Goal: Task Accomplishment & Management: Manage account settings

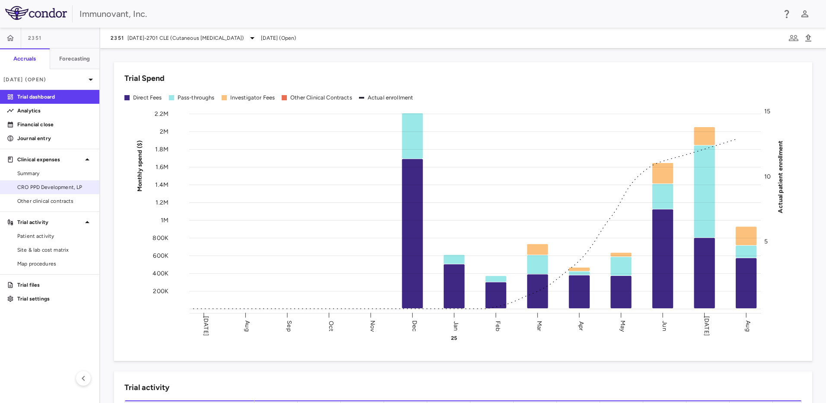
click at [64, 186] on span "CRO PPD Development, LP" at bounding box center [54, 187] width 75 height 8
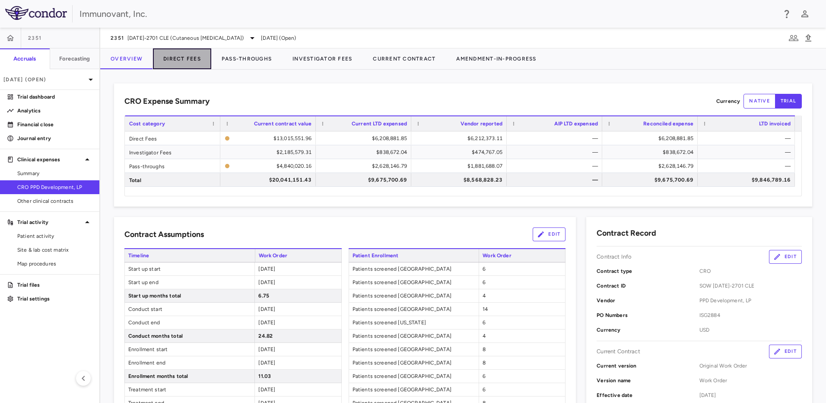
click at [163, 63] on button "Direct Fees" at bounding box center [182, 58] width 58 height 21
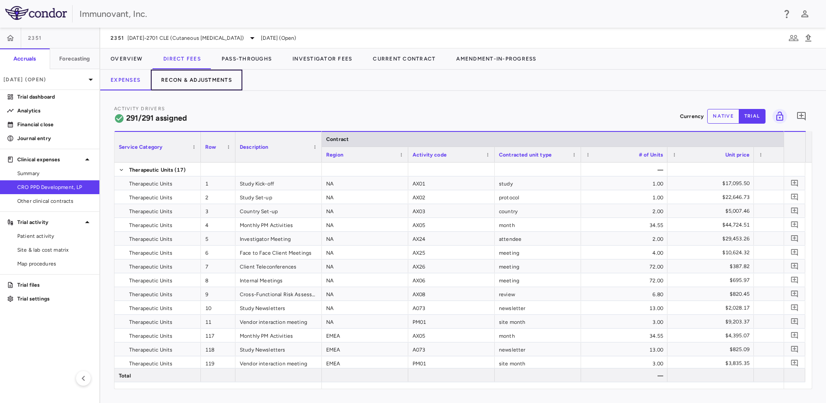
click at [226, 76] on button "Recon & Adjustments" at bounding box center [197, 80] width 92 height 21
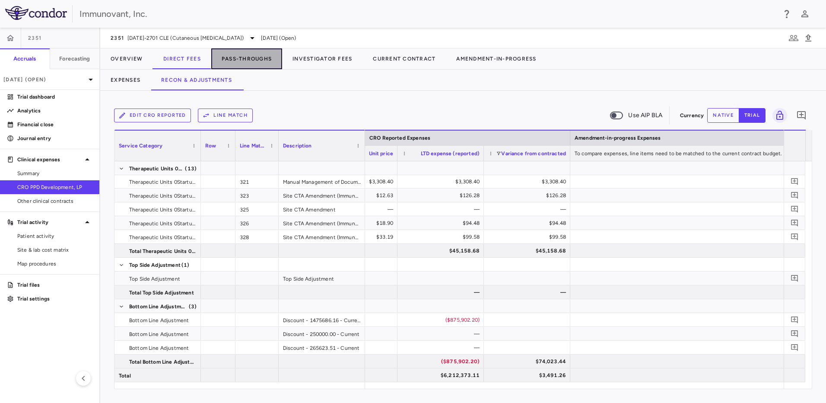
click at [247, 53] on button "Pass-Throughs" at bounding box center [246, 58] width 71 height 21
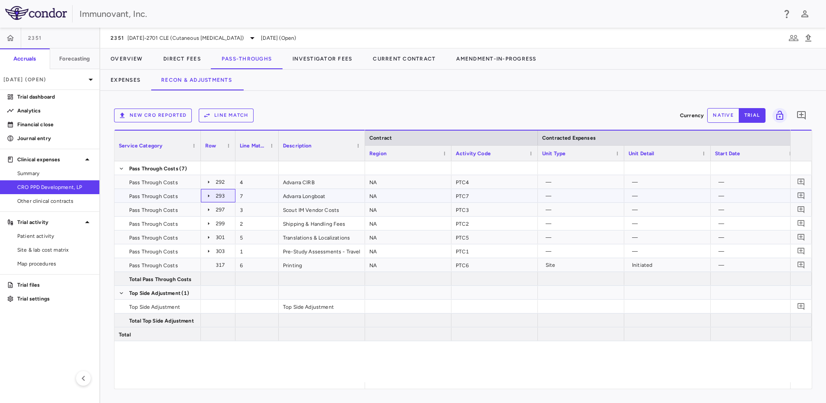
click at [206, 196] on icon at bounding box center [208, 195] width 7 height 7
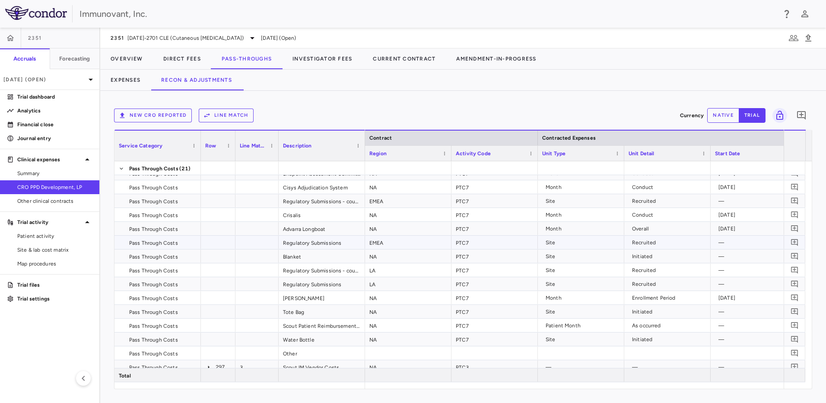
scroll to position [41, 0]
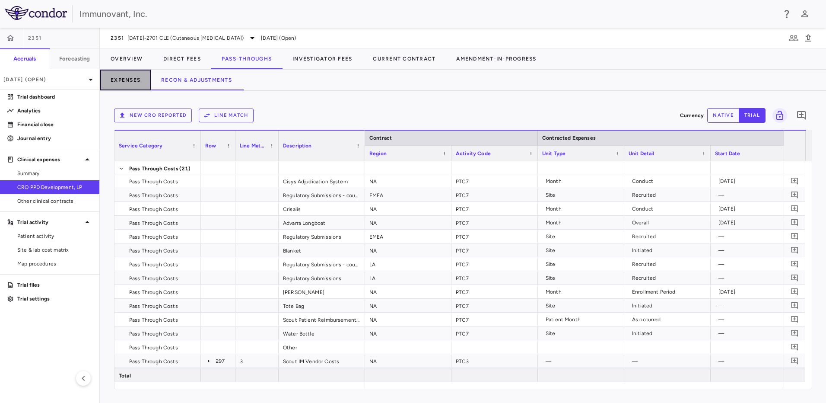
click at [128, 78] on button "Expenses" at bounding box center [125, 80] width 51 height 21
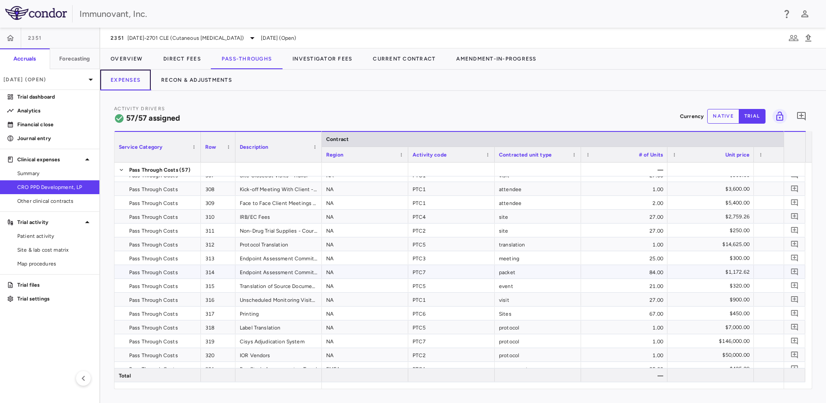
scroll to position [216, 0]
click at [253, 150] on div "Description" at bounding box center [275, 147] width 70 height 26
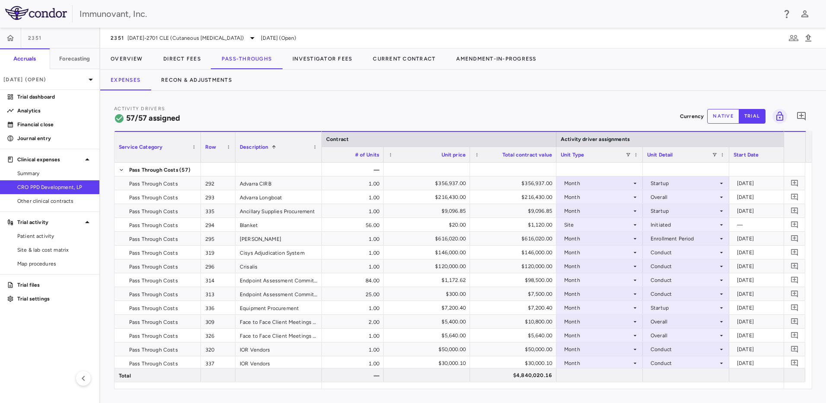
scroll to position [0, 284]
click at [721, 239] on icon at bounding box center [721, 238] width 7 height 7
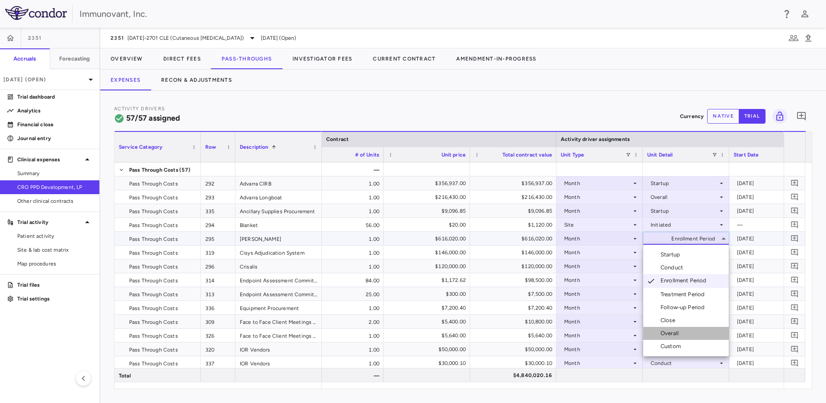
click at [675, 330] on div "Overall" at bounding box center [671, 333] width 22 height 8
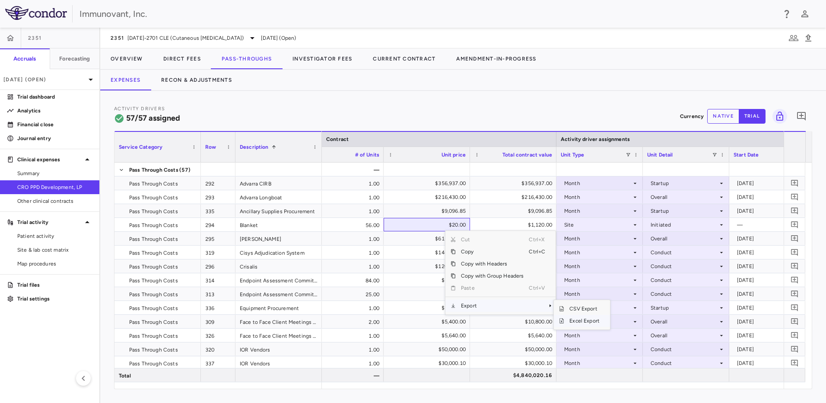
click at [593, 323] on span "Excel Export" at bounding box center [584, 320] width 41 height 12
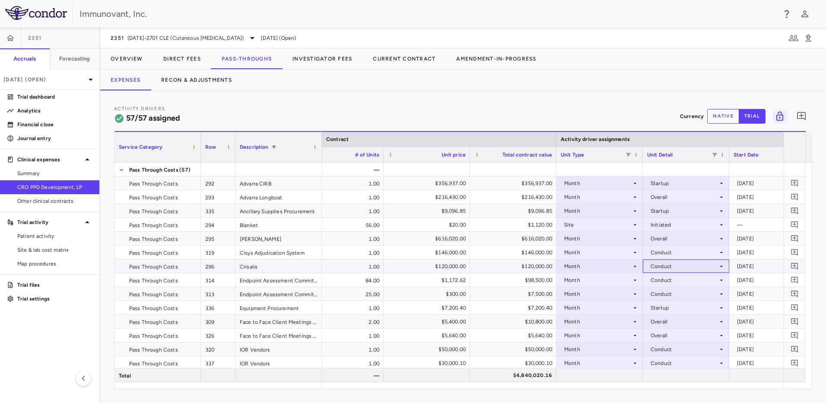
click at [685, 267] on div "Conduct" at bounding box center [683, 266] width 67 height 14
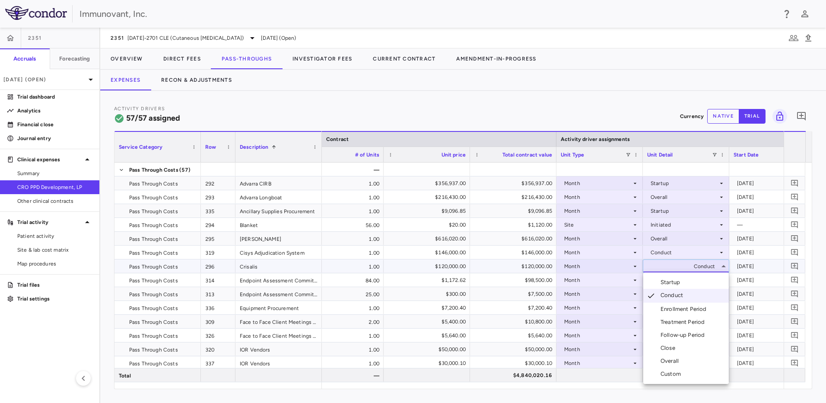
click at [692, 364] on li "Overall" at bounding box center [686, 360] width 86 height 13
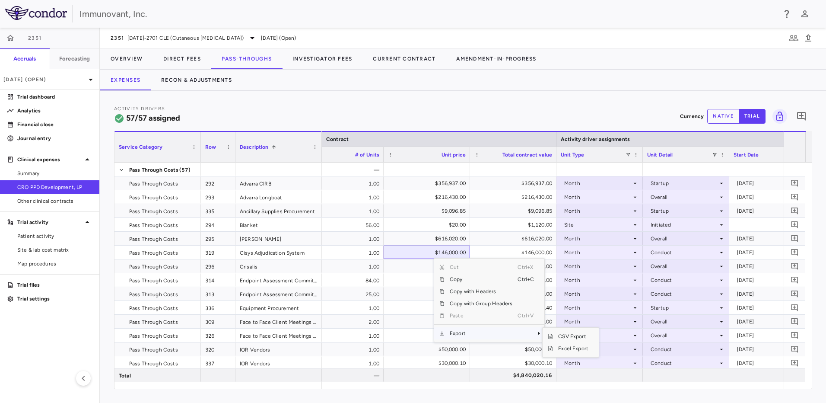
click at [453, 336] on span "Export" at bounding box center [480, 333] width 73 height 12
click at [572, 349] on span "Excel Export" at bounding box center [573, 348] width 41 height 12
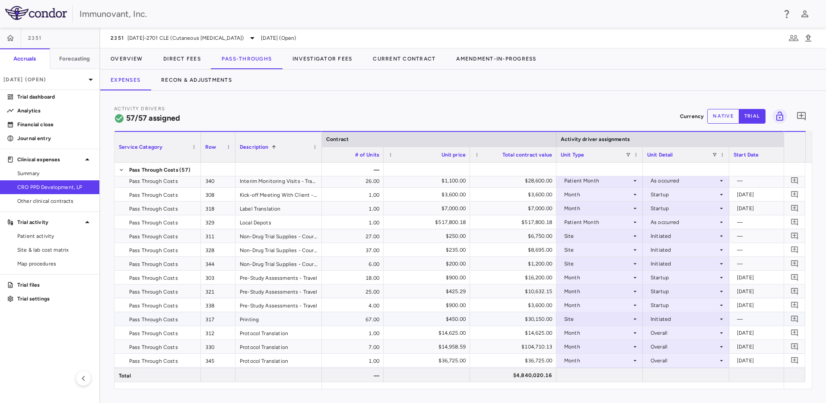
scroll to position [302, 0]
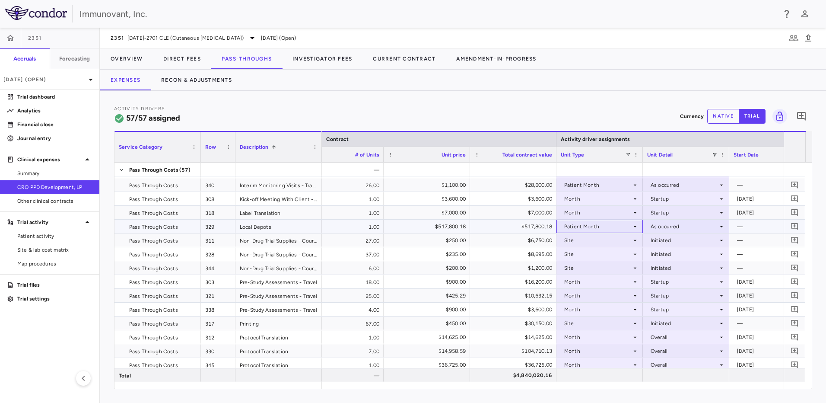
click at [634, 226] on icon at bounding box center [635, 225] width 3 height 1
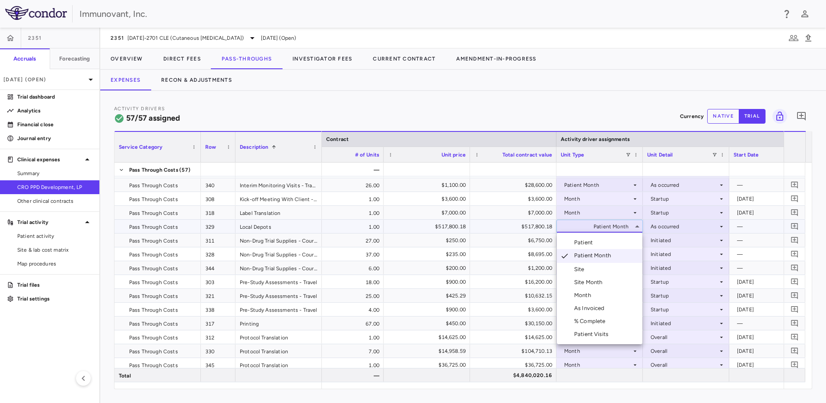
click at [613, 278] on li "Site Month" at bounding box center [600, 282] width 86 height 13
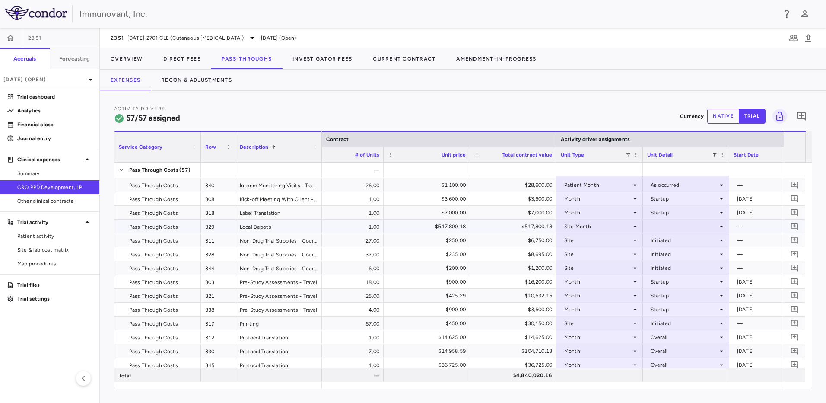
click at [688, 229] on div at bounding box center [686, 226] width 78 height 13
click at [690, 241] on div "As Initiated" at bounding box center [676, 242] width 33 height 8
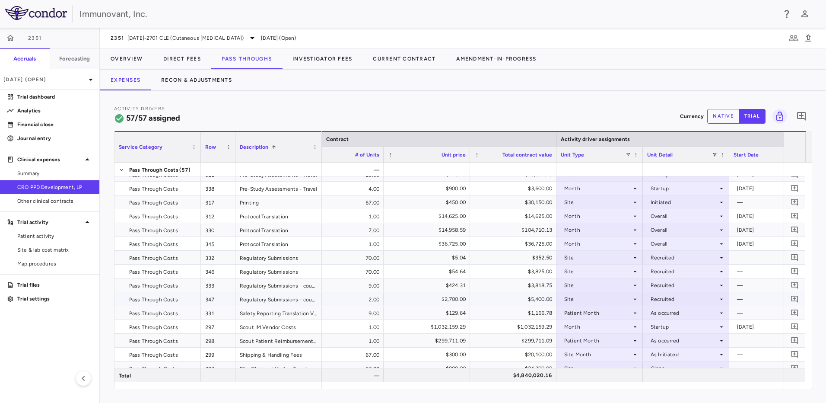
scroll to position [428, 0]
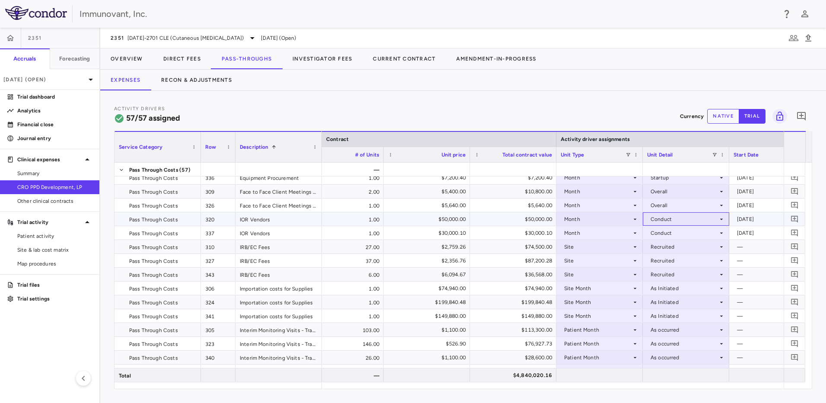
click at [686, 215] on div "Conduct" at bounding box center [683, 219] width 67 height 14
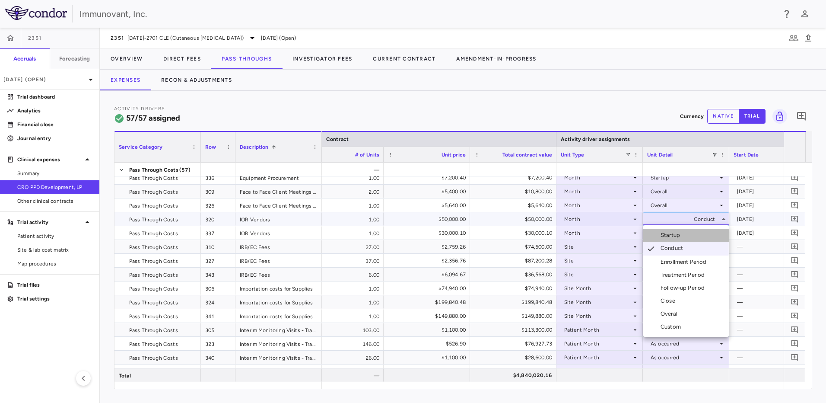
click at [685, 235] on li "Startup" at bounding box center [686, 234] width 86 height 13
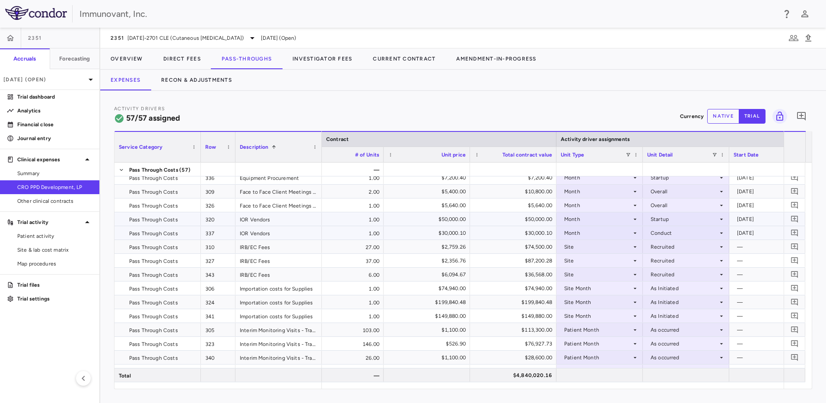
click at [685, 232] on div "Conduct" at bounding box center [683, 233] width 67 height 14
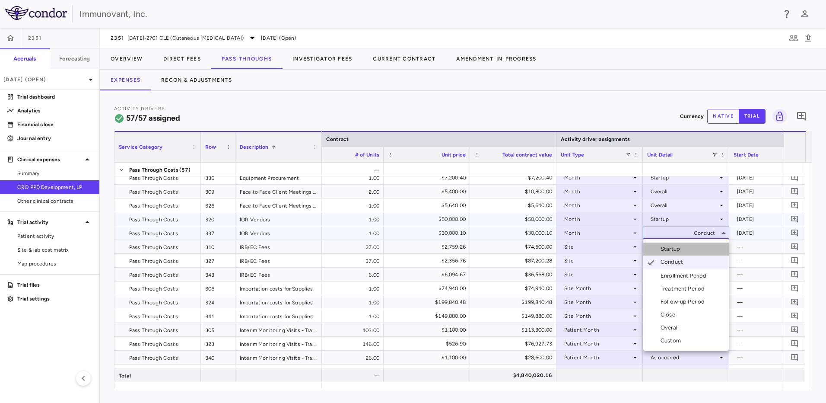
click at [683, 247] on li "Startup" at bounding box center [686, 248] width 86 height 13
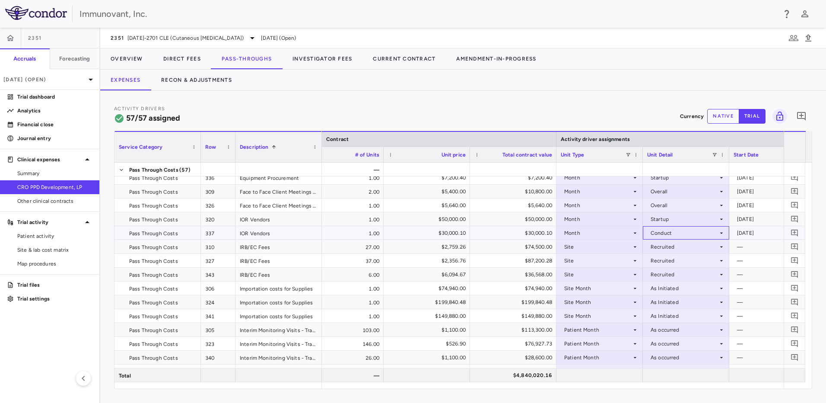
click at [675, 234] on div "Conduct" at bounding box center [683, 233] width 67 height 14
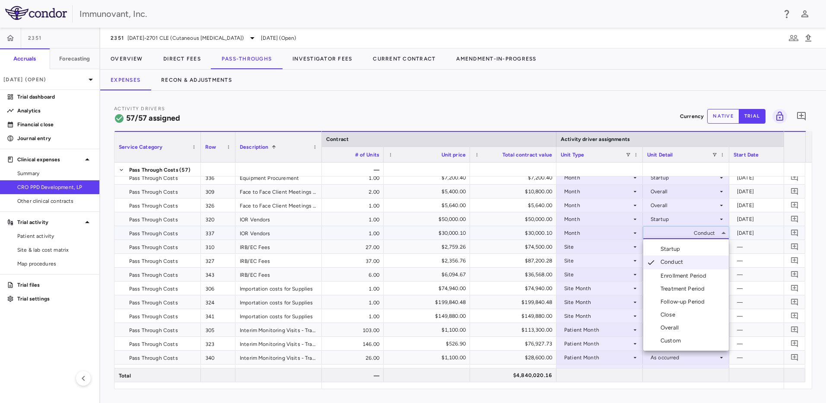
click at [685, 250] on li "Startup" at bounding box center [686, 248] width 86 height 13
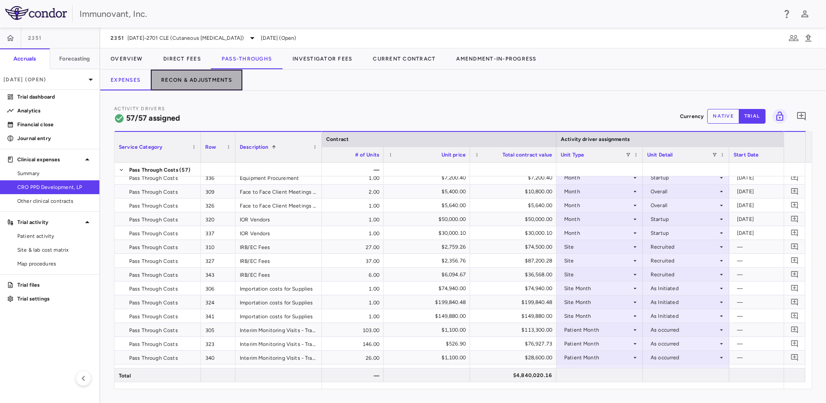
click at [219, 81] on button "Recon & Adjustments" at bounding box center [197, 80] width 92 height 21
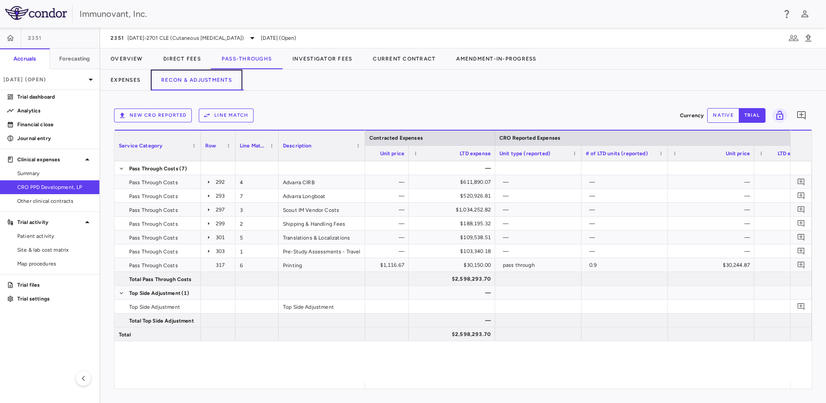
scroll to position [0, 795]
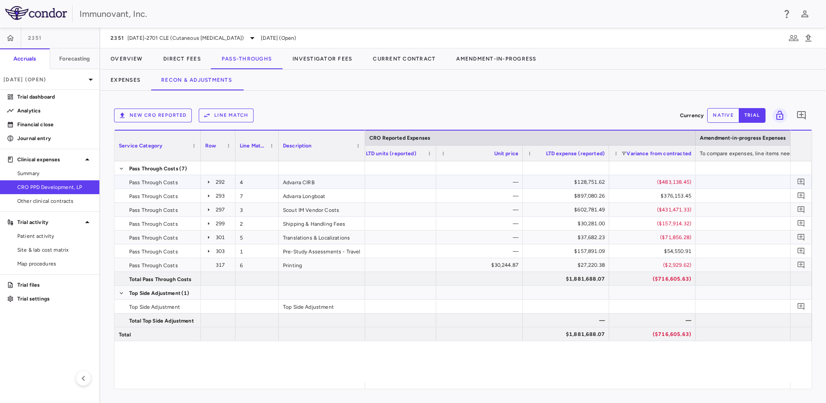
click at [207, 181] on icon at bounding box center [208, 181] width 7 height 7
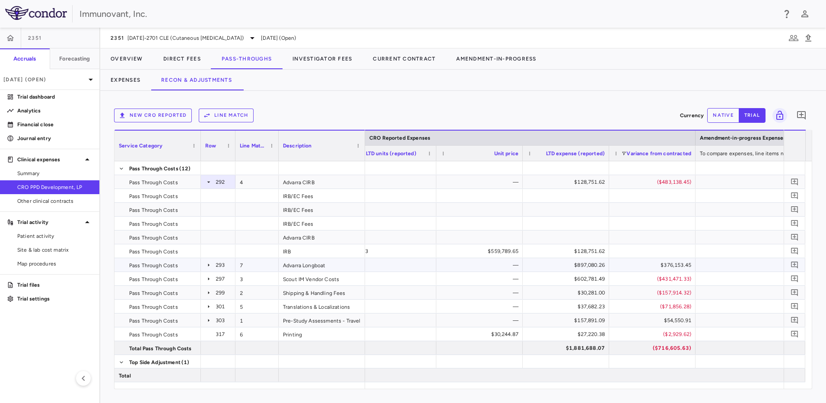
click at [206, 264] on icon at bounding box center [208, 264] width 7 height 7
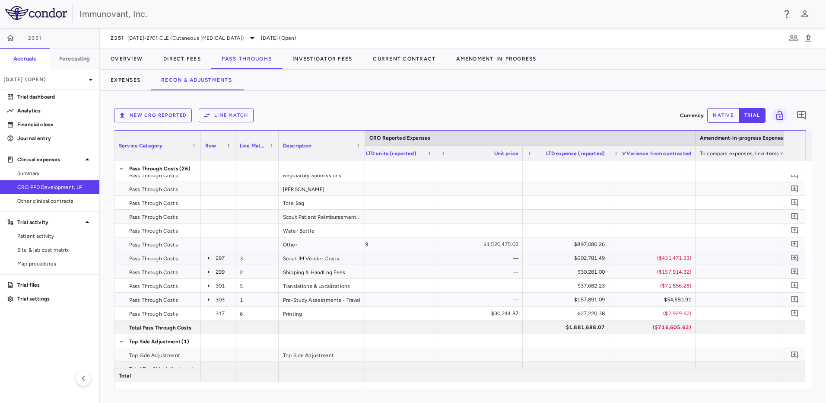
click at [209, 258] on icon at bounding box center [208, 257] width 1 height 3
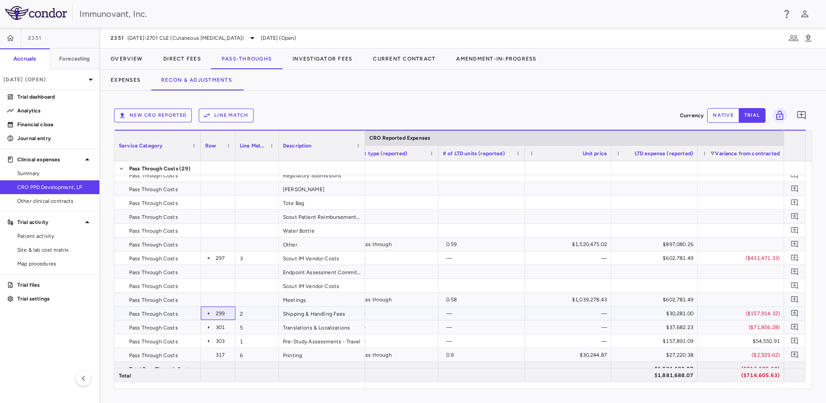
click at [206, 312] on icon at bounding box center [208, 313] width 7 height 7
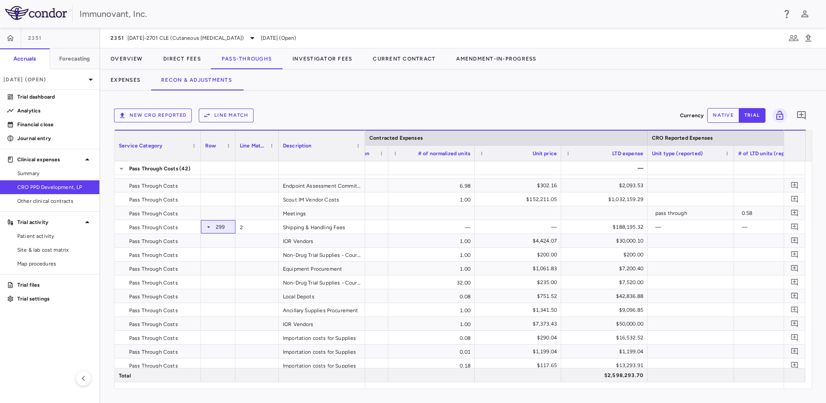
scroll to position [0, 585]
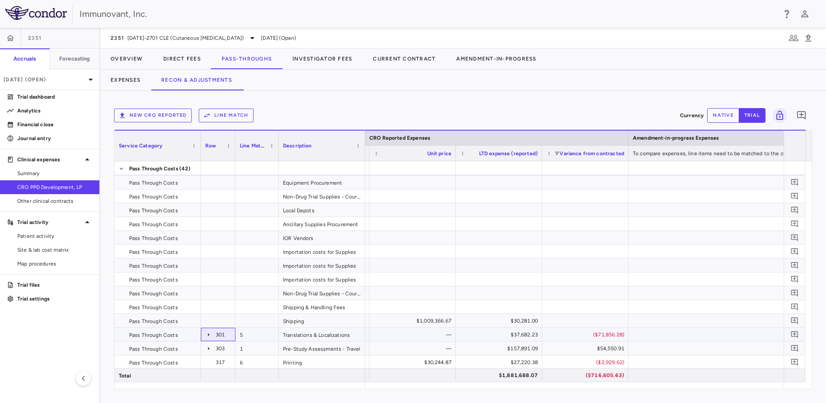
click at [206, 333] on icon at bounding box center [208, 334] width 7 height 7
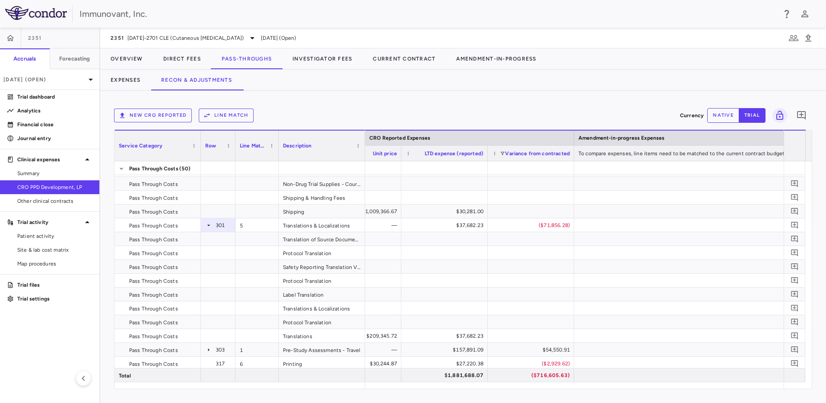
drag, startPoint x: 635, startPoint y: 388, endPoint x: 616, endPoint y: 389, distance: 18.6
click at [614, 389] on div "New CRO reported Line Match Currency native trial 0 Press SPACE to deselect thi…" at bounding box center [463, 247] width 726 height 312
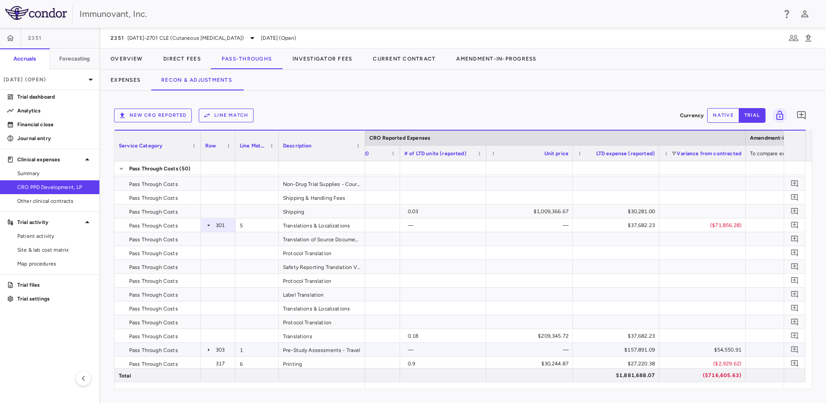
click at [208, 349] on icon at bounding box center [208, 349] width 7 height 7
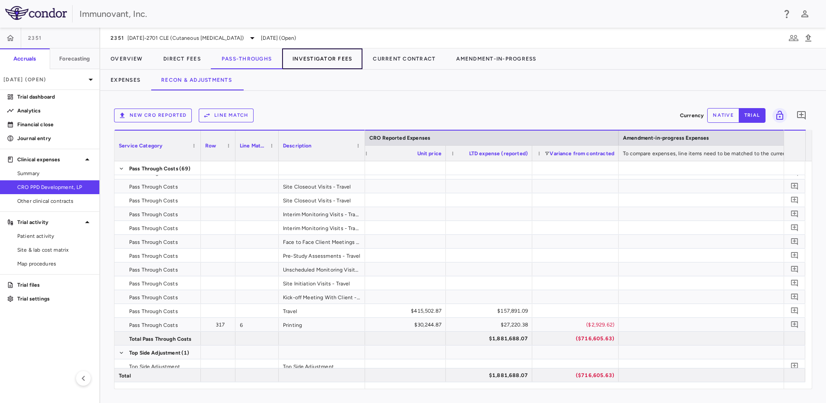
click at [322, 56] on button "Investigator Fees" at bounding box center [322, 58] width 80 height 21
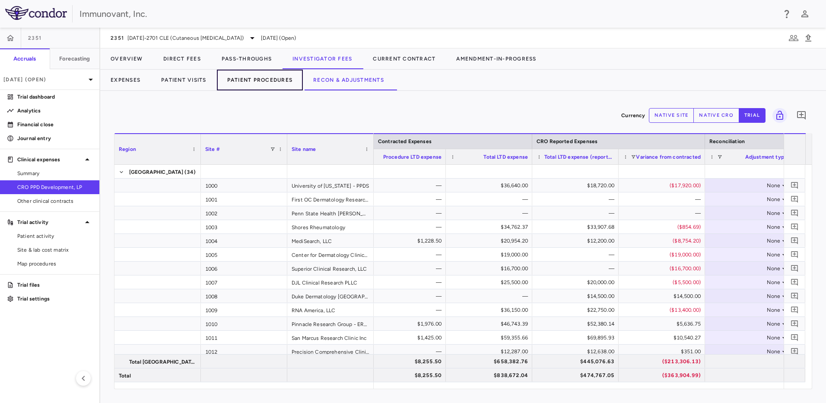
click at [269, 86] on button "Patient Procedures" at bounding box center [260, 80] width 86 height 21
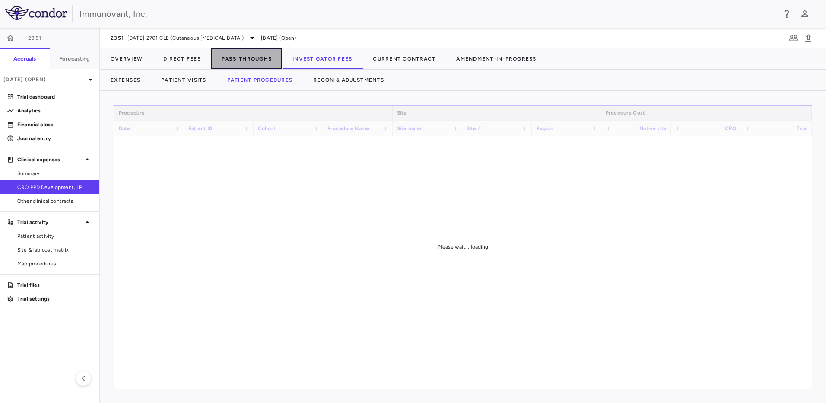
click at [256, 54] on button "Pass-Throughs" at bounding box center [246, 58] width 71 height 21
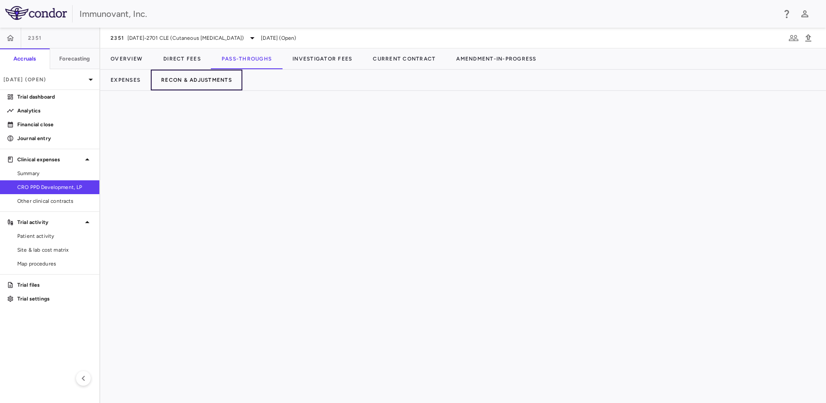
click at [225, 75] on button "Recon & Adjustments" at bounding box center [197, 80] width 92 height 21
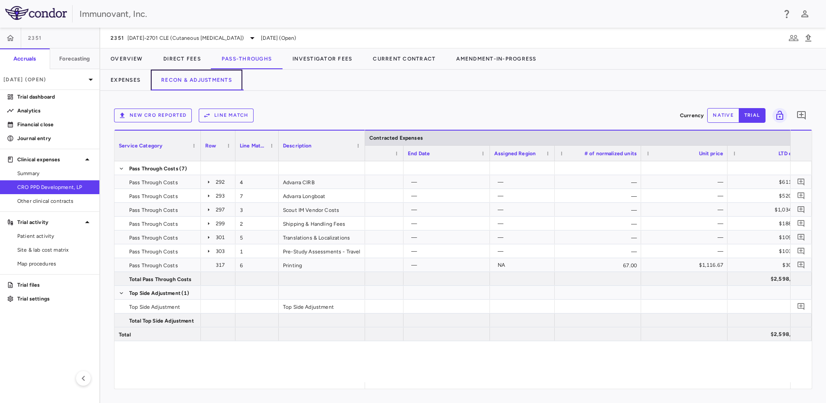
scroll to position [0, 443]
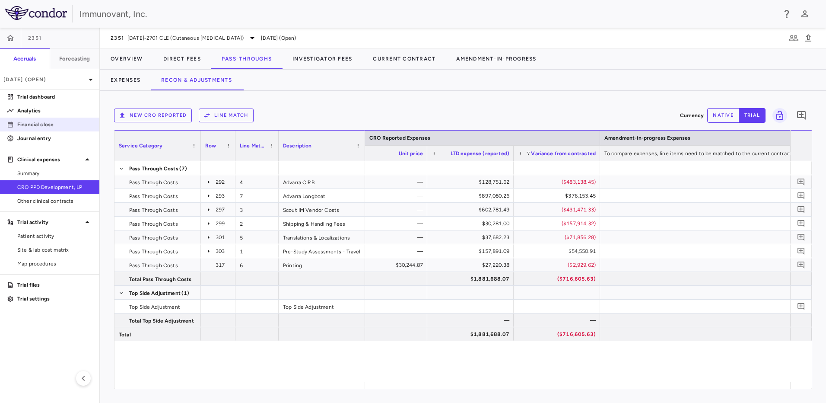
click at [27, 124] on p "Financial close" at bounding box center [54, 124] width 75 height 8
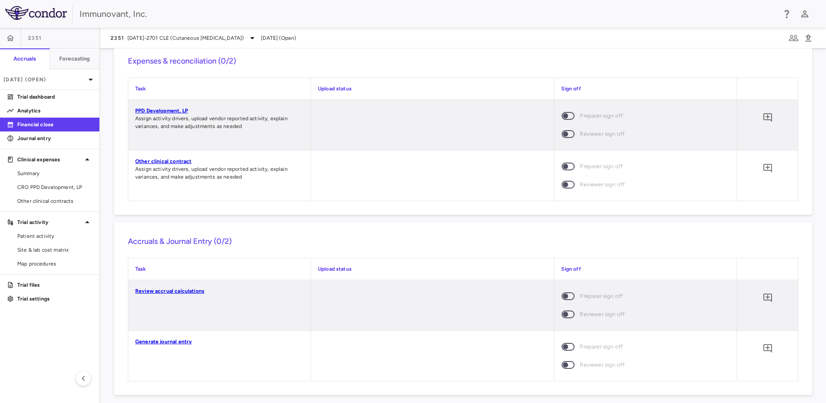
scroll to position [1029, 0]
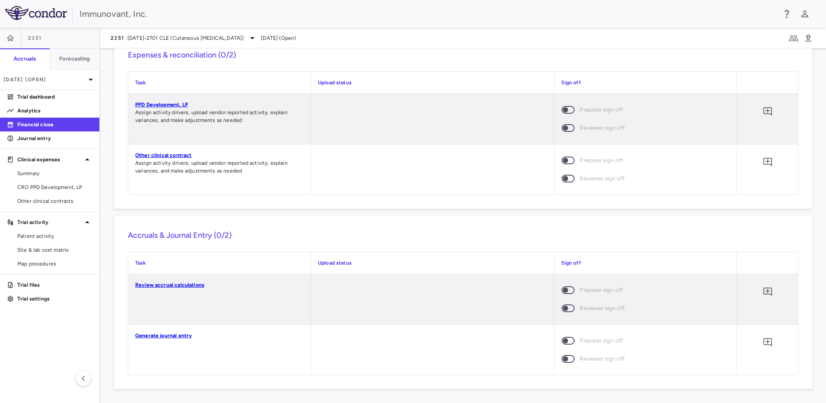
click at [168, 334] on link "Generate journal entry" at bounding box center [163, 335] width 57 height 6
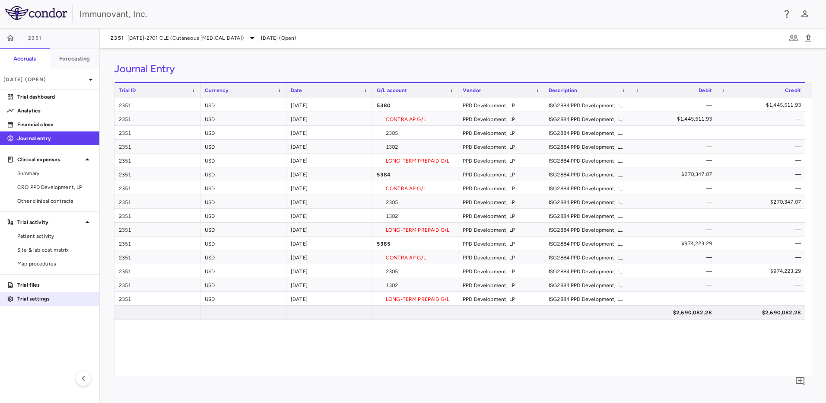
click at [48, 300] on p "Trial settings" at bounding box center [54, 299] width 75 height 8
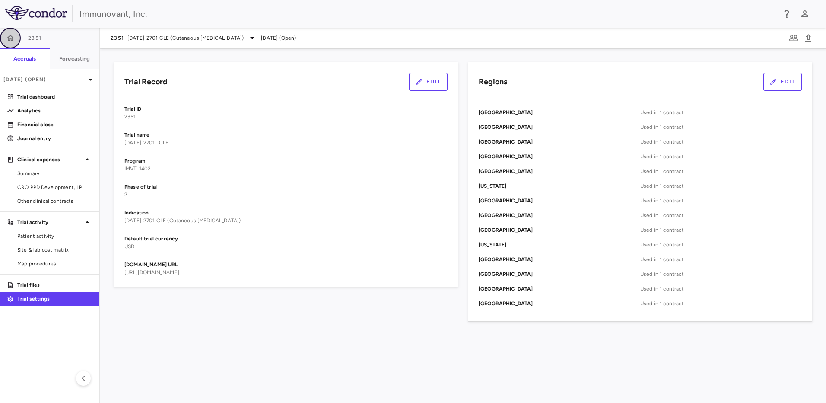
click at [7, 38] on icon "button" at bounding box center [10, 38] width 9 height 9
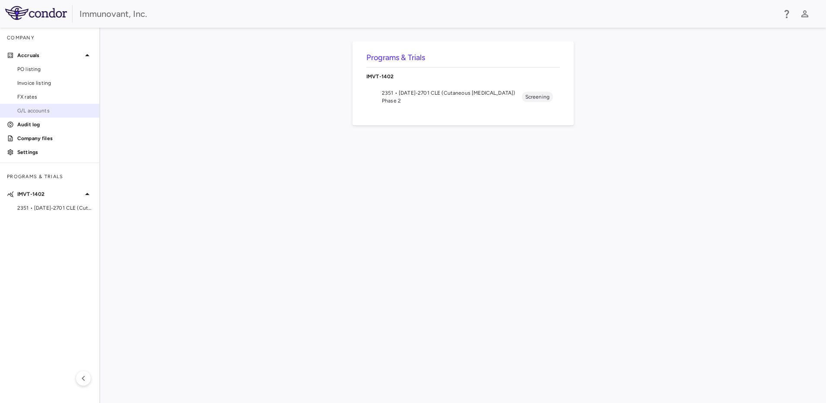
click at [55, 109] on span "G/L accounts" at bounding box center [54, 111] width 75 height 8
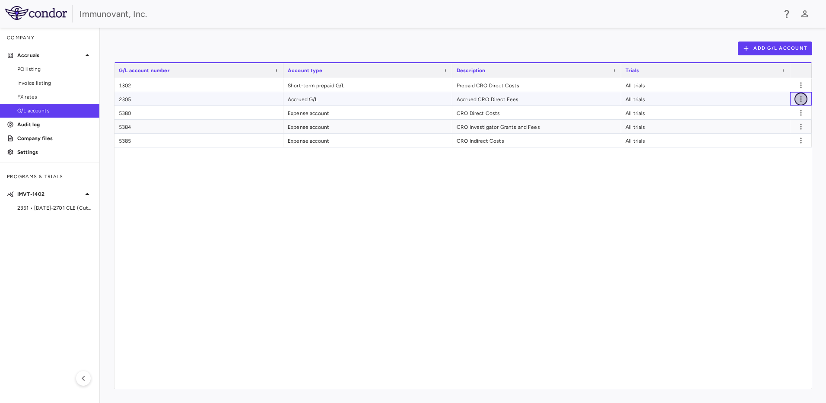
click at [802, 101] on icon "button" at bounding box center [800, 99] width 9 height 9
click at [799, 119] on div "Edit" at bounding box center [789, 117] width 38 height 16
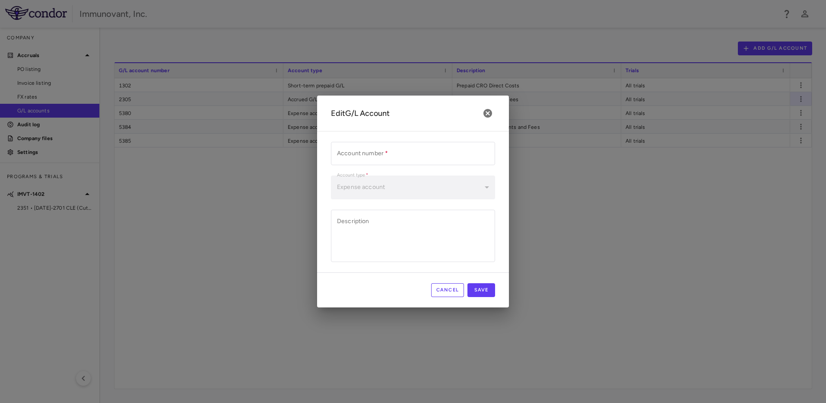
type input "****"
type input "*******"
type textarea "**********"
click at [488, 187] on body "Skip to sidebar Skip to main content Immunovant, Inc. Company Accruals PO listi…" at bounding box center [413, 201] width 826 height 403
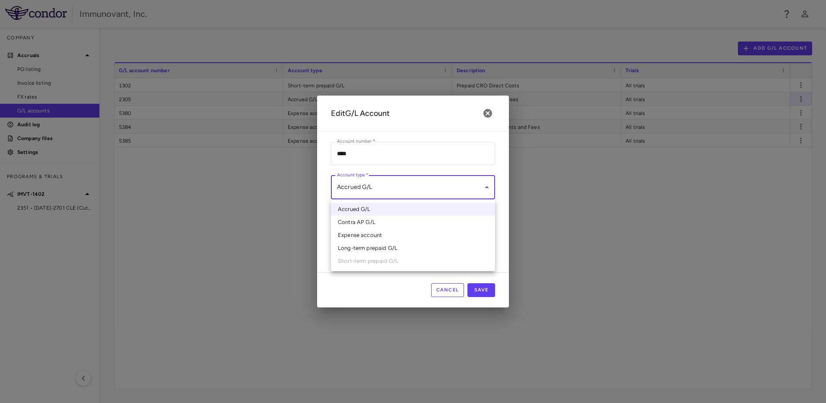
click at [352, 299] on div at bounding box center [413, 201] width 826 height 403
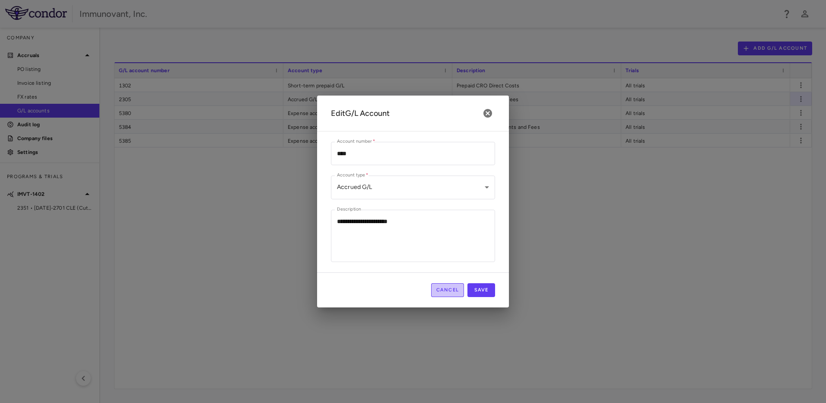
click at [449, 288] on button "Cancel" at bounding box center [447, 290] width 33 height 14
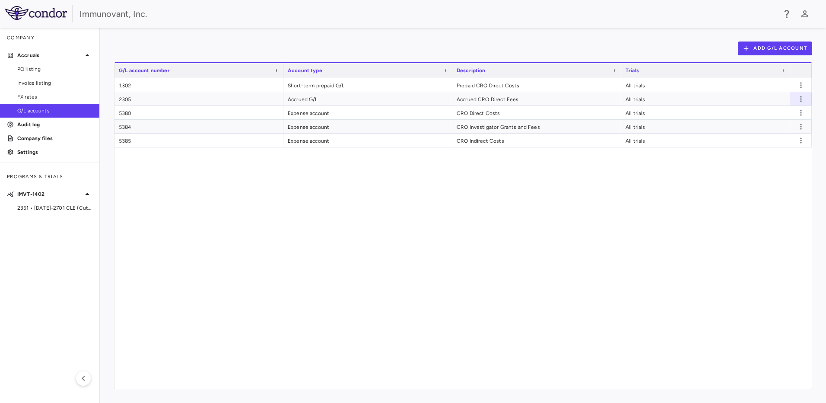
click at [30, 19] on img at bounding box center [36, 13] width 62 height 14
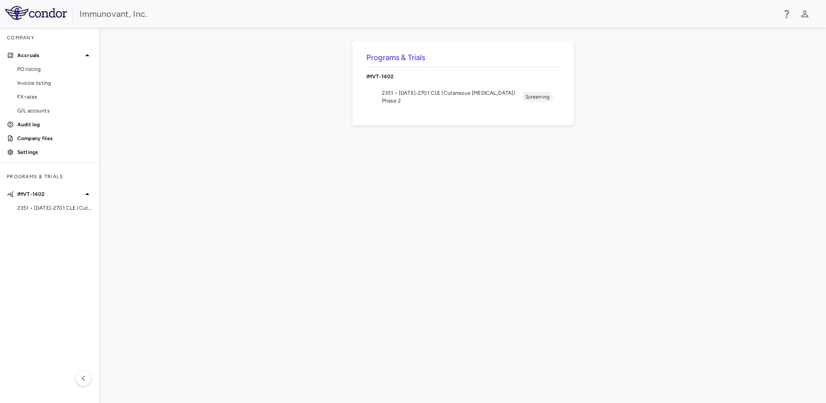
click at [479, 97] on span "Phase 2" at bounding box center [452, 101] width 140 height 8
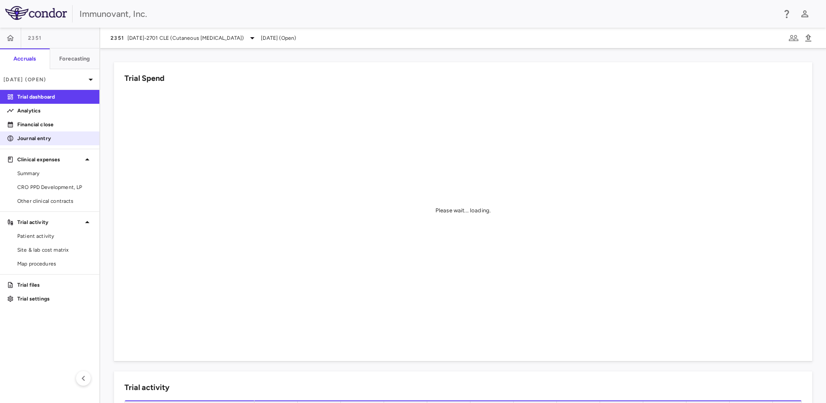
click at [48, 134] on link "Journal entry" at bounding box center [49, 138] width 99 height 13
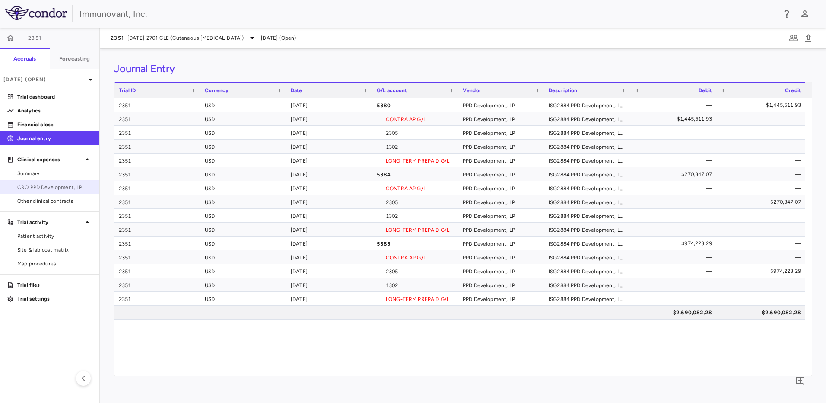
click at [20, 184] on span "CRO PPD Development, LP" at bounding box center [54, 187] width 75 height 8
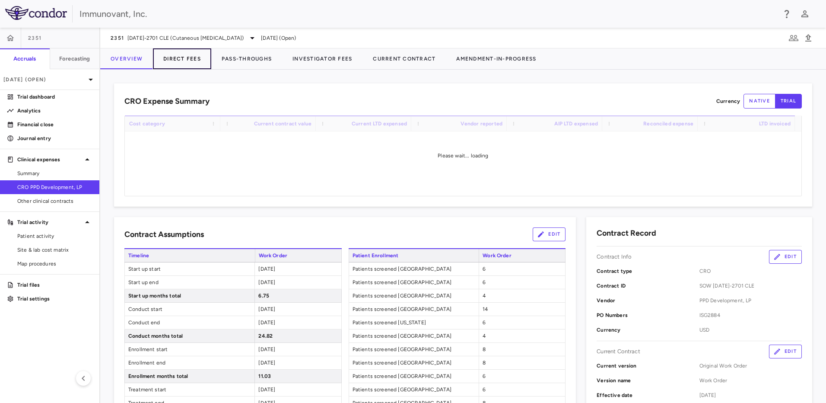
click at [171, 58] on button "Direct Fees" at bounding box center [182, 58] width 58 height 21
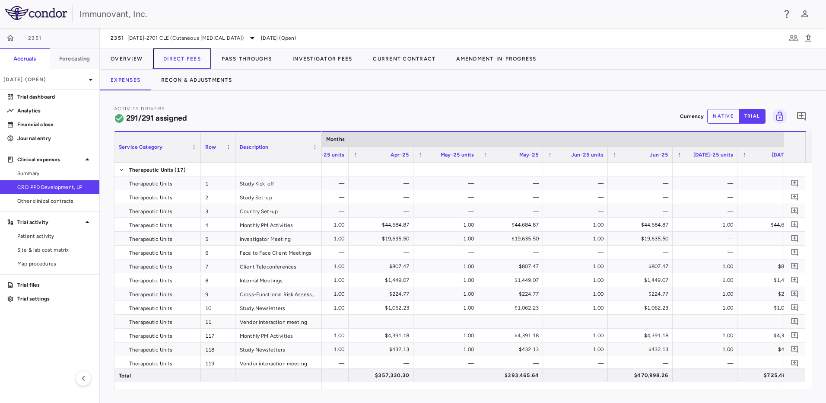
scroll to position [0, 2626]
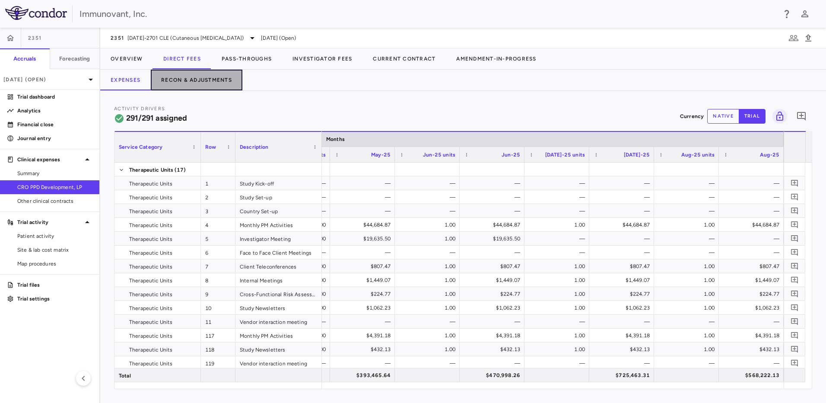
click at [208, 82] on button "Recon & Adjustments" at bounding box center [197, 80] width 92 height 21
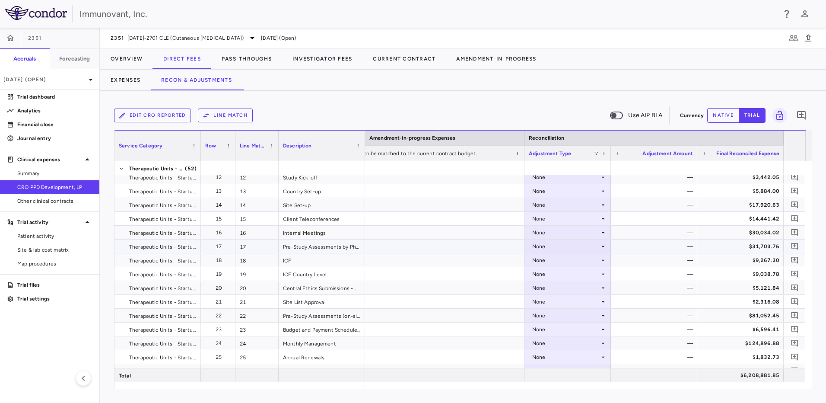
scroll to position [432, 0]
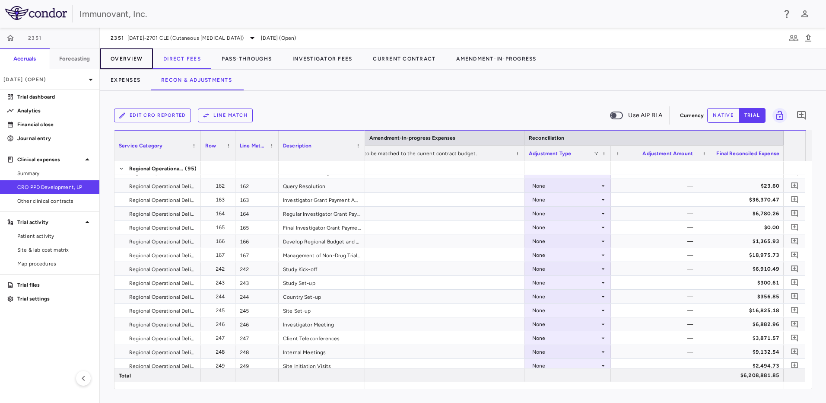
click at [134, 62] on button "Overview" at bounding box center [126, 58] width 53 height 21
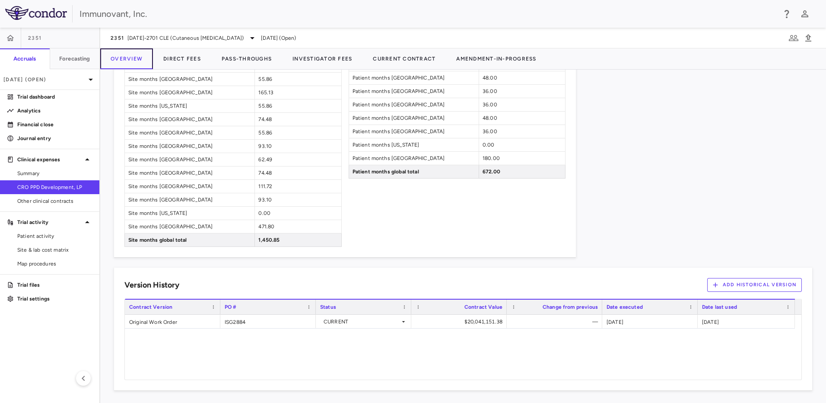
scroll to position [945, 0]
click at [41, 99] on p "Trial dashboard" at bounding box center [54, 97] width 75 height 8
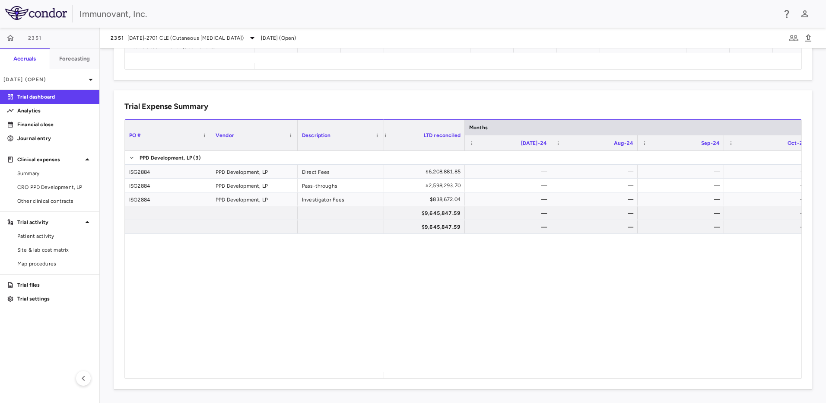
scroll to position [0, 234]
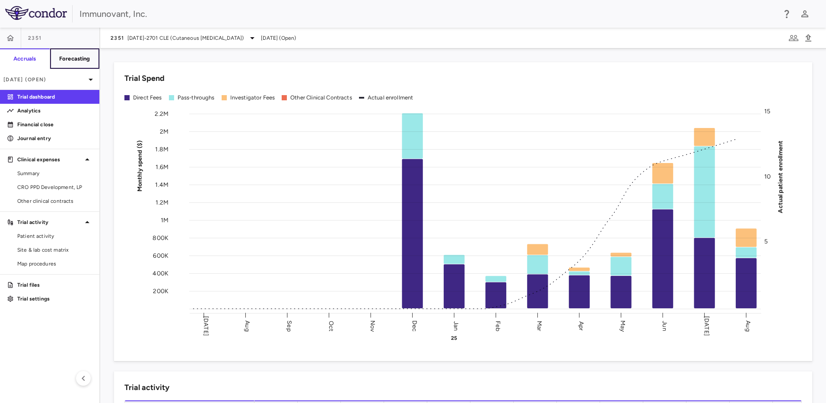
click at [67, 60] on h6 "Forecasting" at bounding box center [74, 59] width 31 height 8
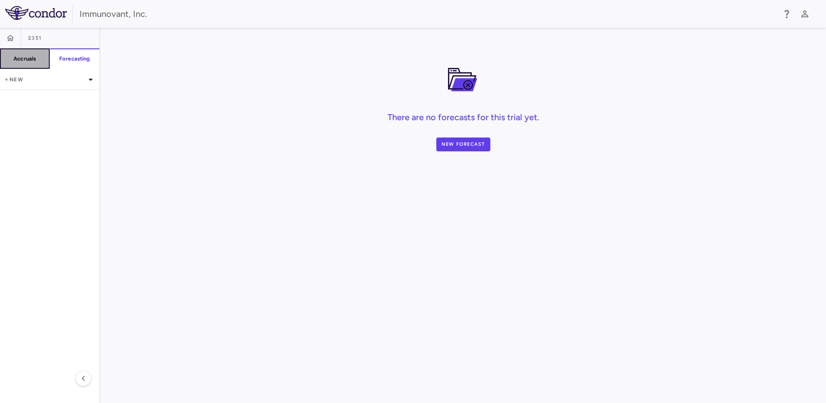
click at [29, 60] on h6 "Accruals" at bounding box center [24, 59] width 22 height 8
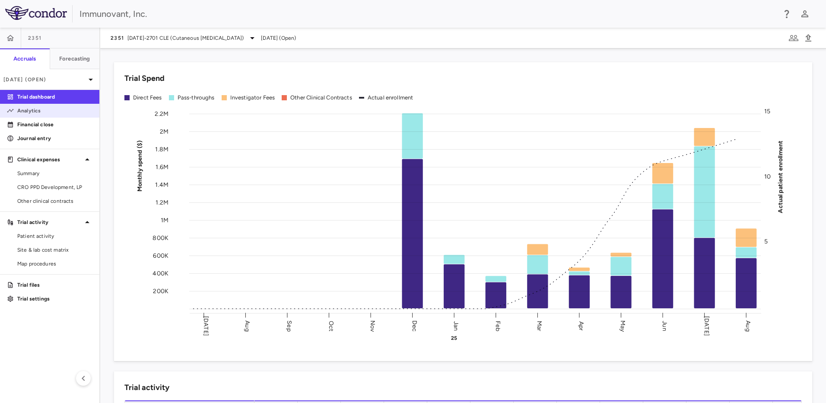
click at [51, 108] on p "Analytics" at bounding box center [54, 111] width 75 height 8
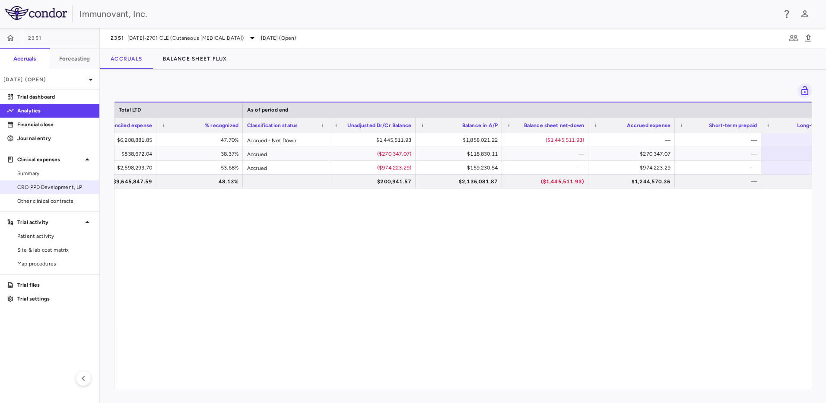
click at [40, 187] on span "CRO PPD Development, LP" at bounding box center [54, 187] width 75 height 8
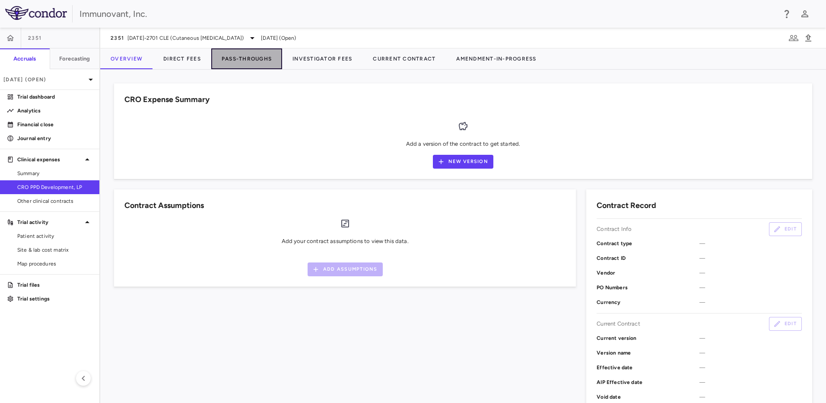
click at [255, 60] on button "Pass-Throughs" at bounding box center [246, 58] width 71 height 21
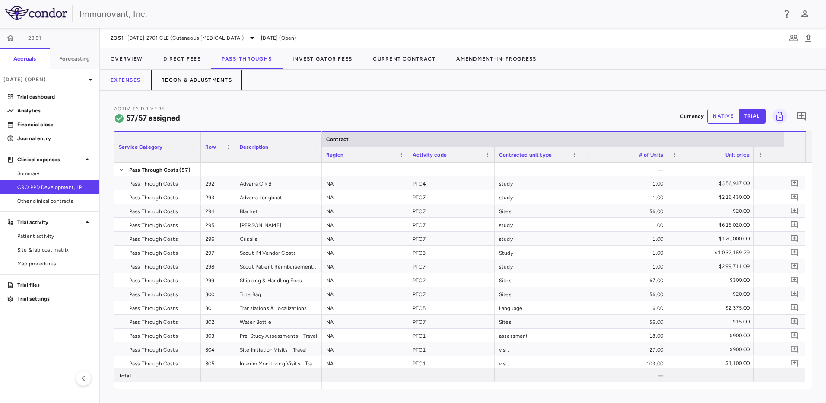
click at [210, 79] on button "Recon & Adjustments" at bounding box center [197, 80] width 92 height 21
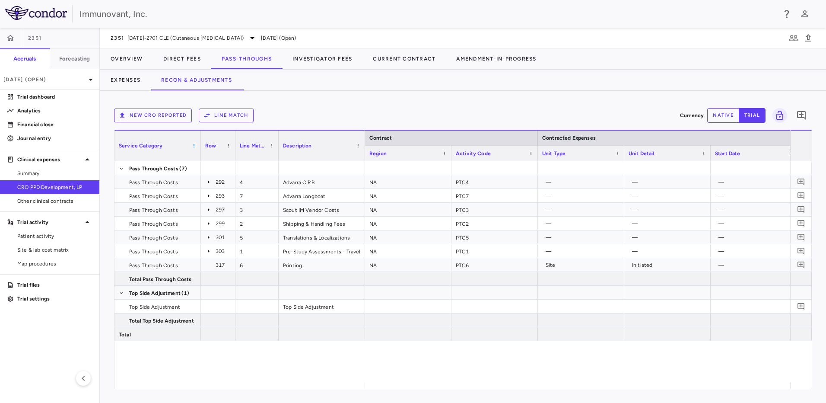
click at [192, 146] on span at bounding box center [193, 145] width 5 height 5
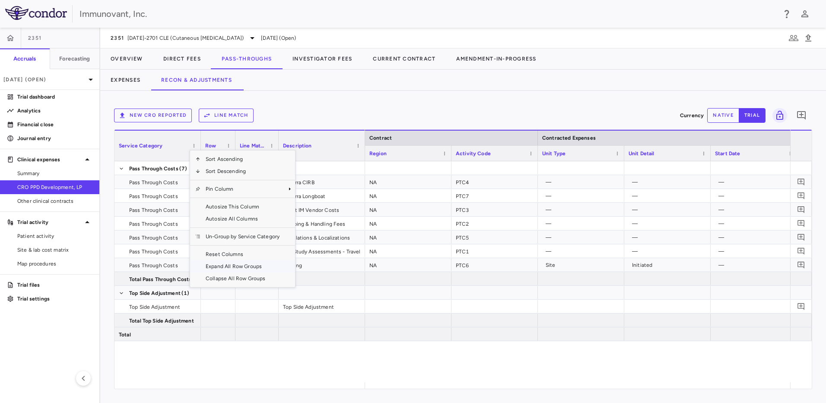
click at [240, 268] on span "Expand All Row Groups" at bounding box center [242, 266] width 84 height 12
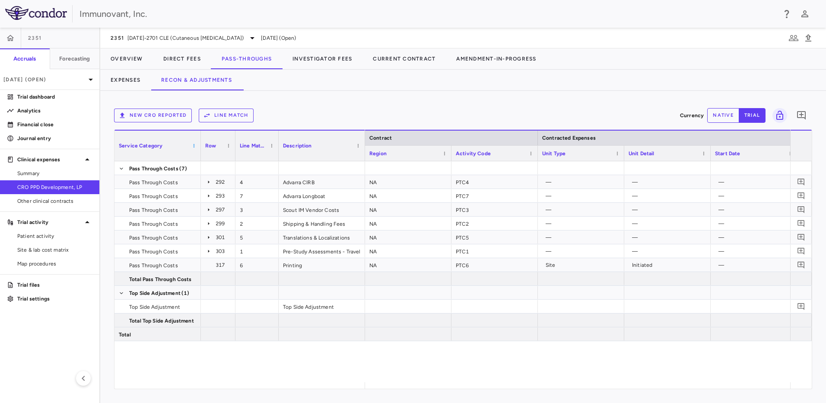
click at [196, 146] on span at bounding box center [193, 145] width 5 height 5
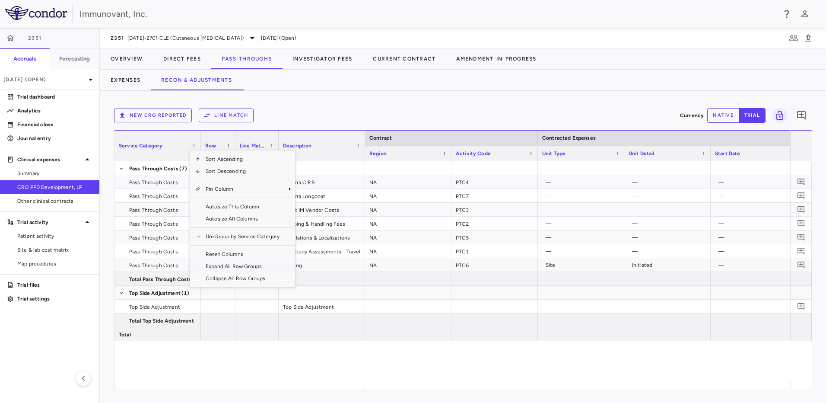
click at [227, 267] on span "Expand All Row Groups" at bounding box center [242, 266] width 84 height 12
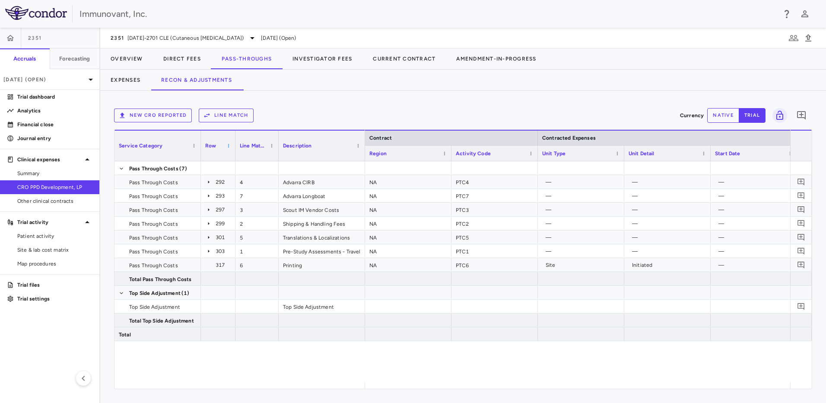
click at [229, 144] on span at bounding box center [228, 145] width 5 height 5
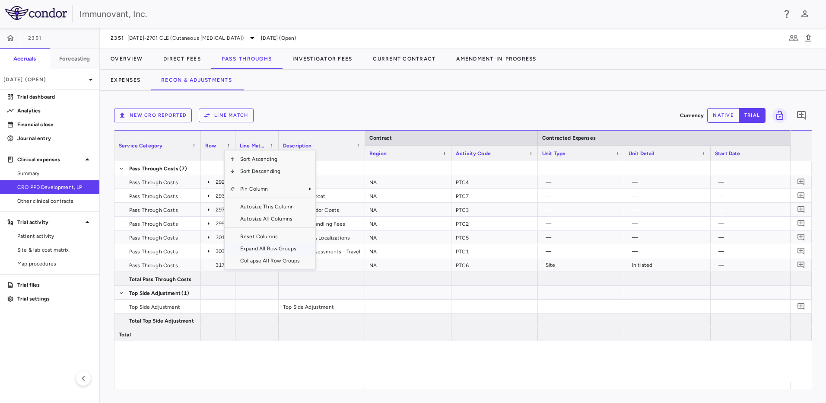
click at [244, 250] on span "Expand All Row Groups" at bounding box center [270, 248] width 70 height 12
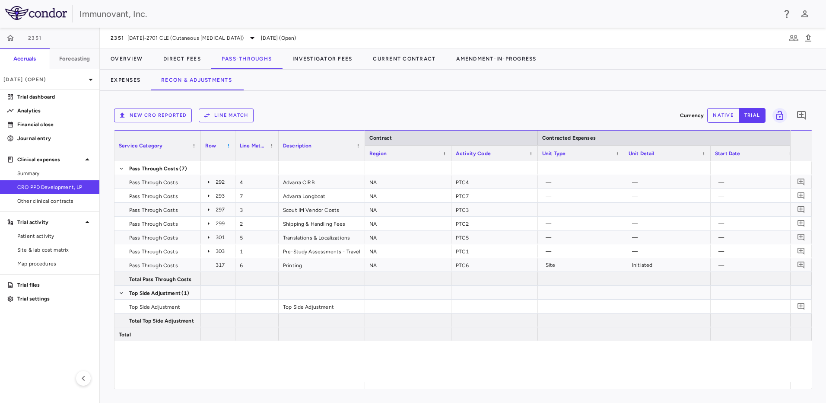
click at [228, 145] on span at bounding box center [228, 145] width 5 height 5
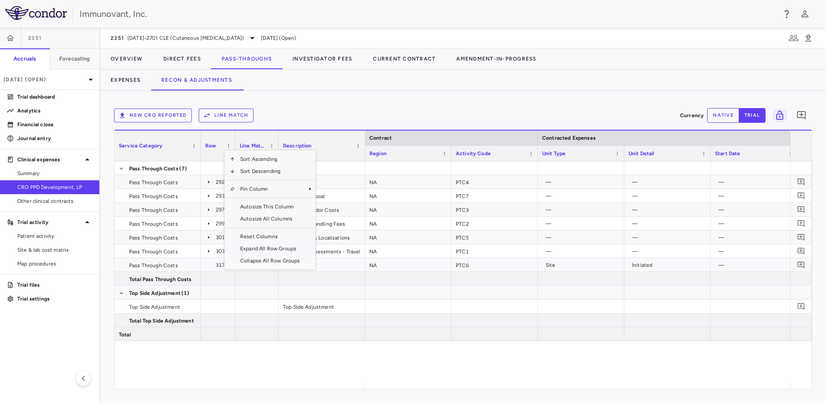
click at [250, 251] on span "Expand All Row Groups" at bounding box center [270, 248] width 70 height 12
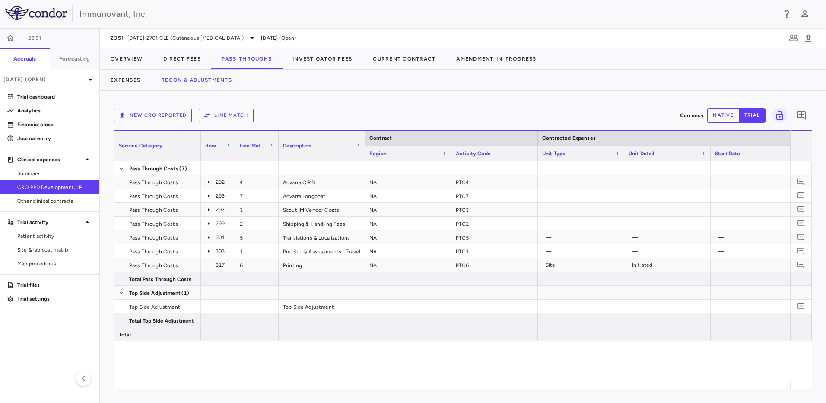
click at [229, 145] on span at bounding box center [228, 145] width 5 height 5
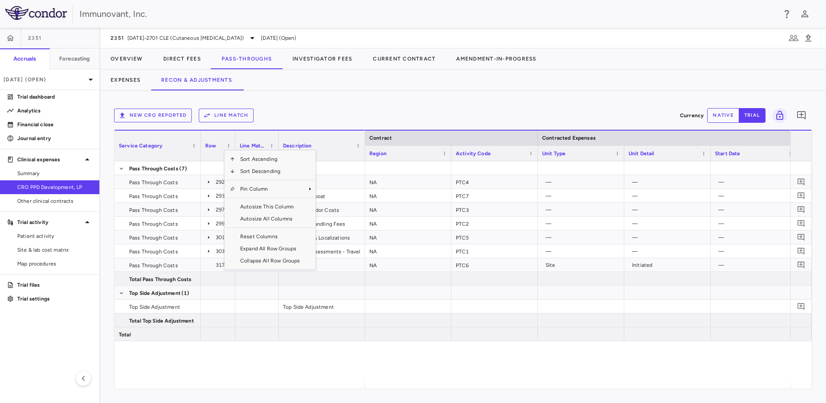
click at [507, 156] on div "Activity Code" at bounding box center [491, 153] width 70 height 11
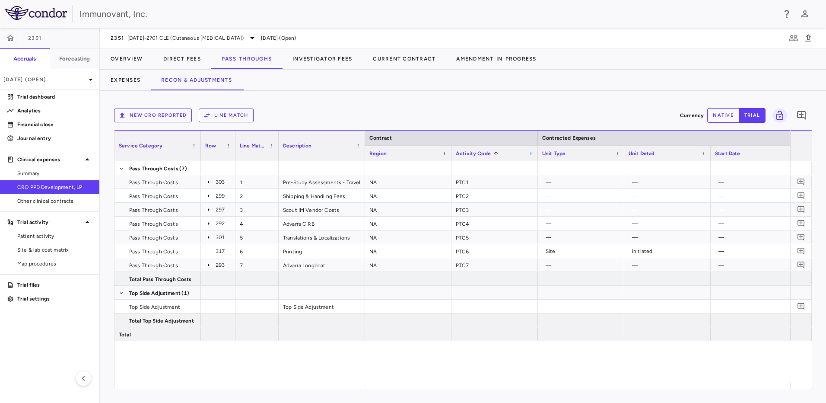
click at [532, 154] on span at bounding box center [530, 153] width 5 height 5
click at [481, 196] on div "PTC2" at bounding box center [494, 195] width 86 height 13
click at [209, 182] on icon at bounding box center [208, 181] width 1 height 3
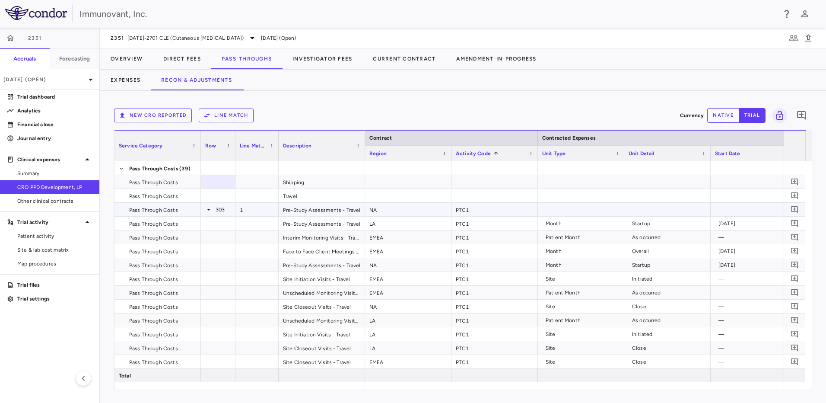
click at [207, 209] on icon at bounding box center [208, 209] width 7 height 7
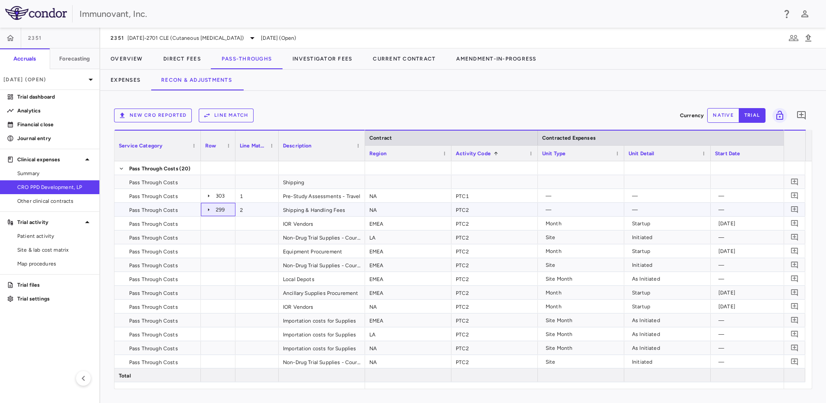
click at [207, 211] on icon at bounding box center [208, 209] width 7 height 7
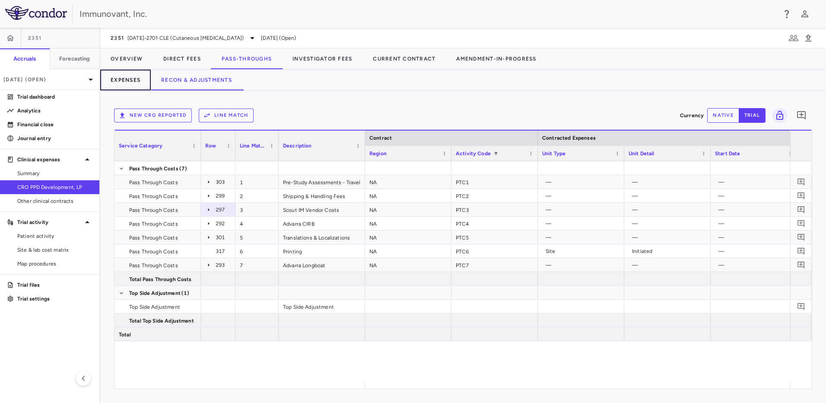
click at [137, 81] on button "Expenses" at bounding box center [125, 80] width 51 height 21
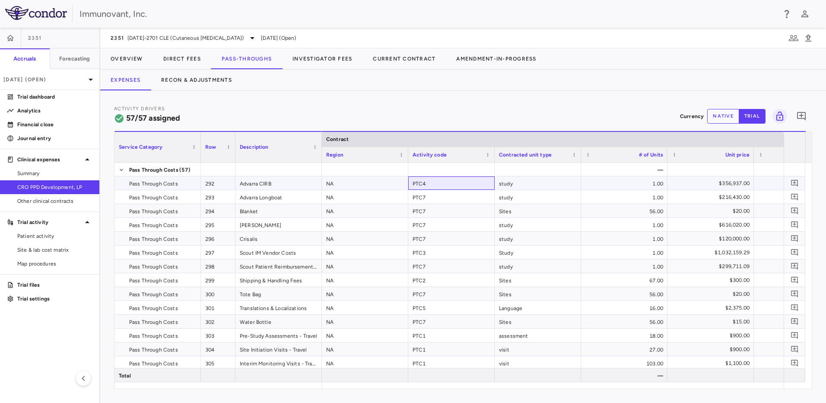
click at [441, 184] on div "PTC4" at bounding box center [451, 182] width 86 height 13
click at [726, 114] on button "native" at bounding box center [723, 116] width 32 height 15
click at [441, 186] on div "PTC4" at bounding box center [451, 182] width 86 height 13
click at [392, 104] on div "Activity Drivers 57/57 assigned Currency native trial 0 Service Category Drag h…" at bounding box center [463, 247] width 726 height 312
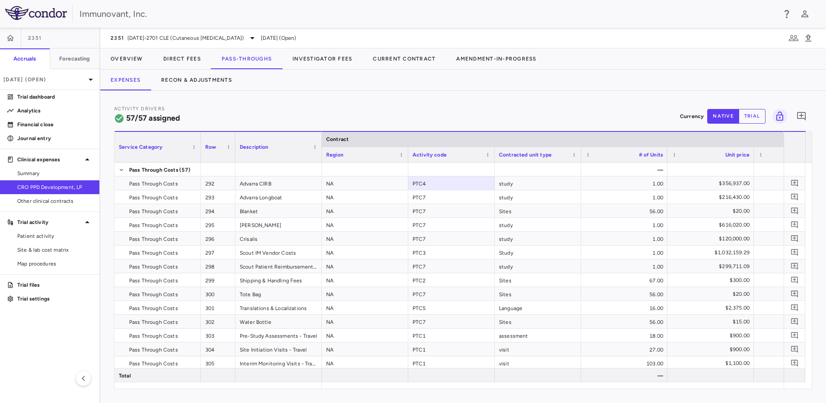
click at [323, 105] on div "Activity Drivers 57/57 assigned Currency native trial 0" at bounding box center [463, 116] width 698 height 23
click at [325, 63] on button "Investigator Fees" at bounding box center [322, 58] width 80 height 21
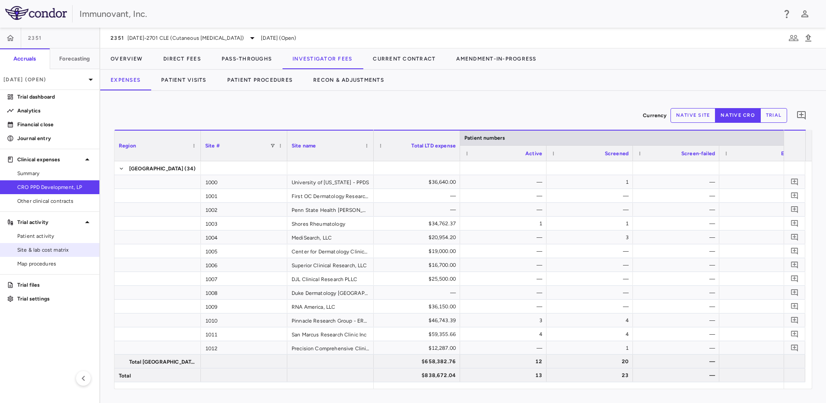
drag, startPoint x: 11, startPoint y: 243, endPoint x: 71, endPoint y: 247, distance: 59.7
click at [11, 243] on link "Site & lab cost matrix" at bounding box center [49, 249] width 99 height 13
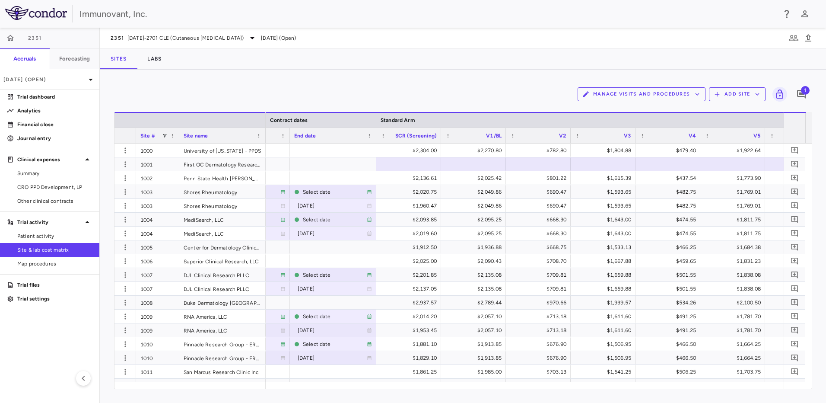
scroll to position [0, 780]
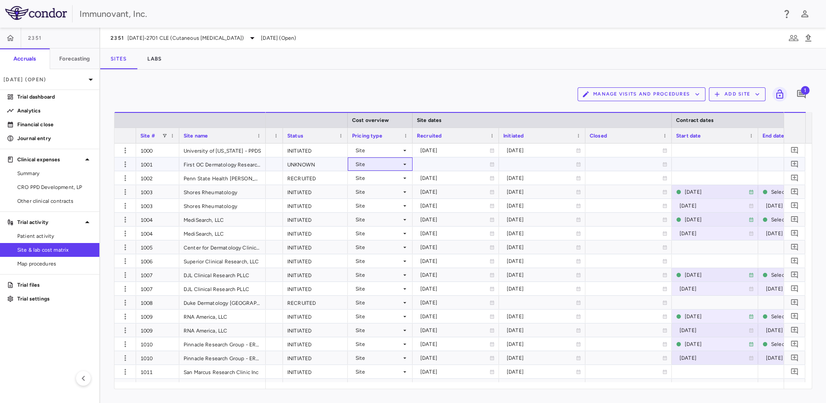
click at [404, 164] on icon at bounding box center [404, 163] width 3 height 1
click at [400, 197] on div "Country/Currency" at bounding box center [388, 194] width 49 height 8
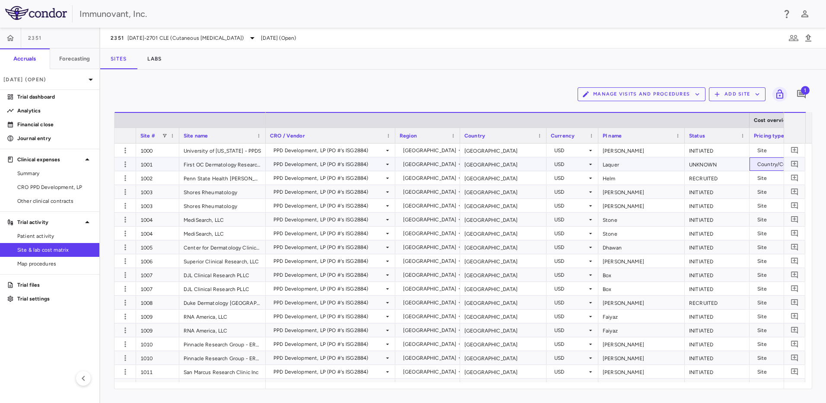
click at [783, 161] on div "Country/Currency" at bounding box center [780, 164] width 46 height 14
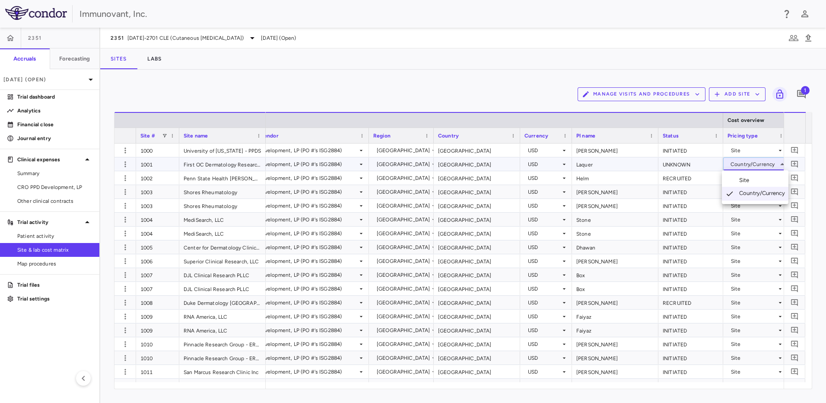
click at [762, 184] on li "Site" at bounding box center [755, 180] width 67 height 13
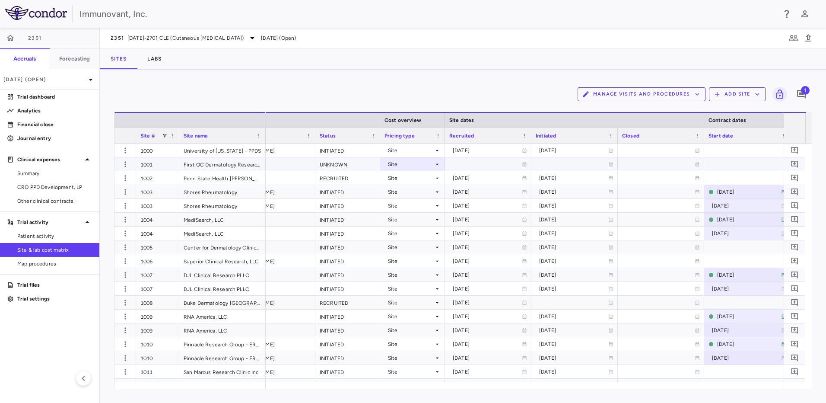
click at [365, 166] on div "UNKNOWN" at bounding box center [347, 163] width 65 height 13
click at [124, 165] on icon "button" at bounding box center [125, 164] width 9 height 9
drag, startPoint x: 348, startPoint y: 386, endPoint x: 333, endPoint y: 387, distance: 15.2
click at [333, 387] on div at bounding box center [413, 201] width 826 height 403
click at [361, 157] on div "UNKNOWN" at bounding box center [347, 163] width 65 height 13
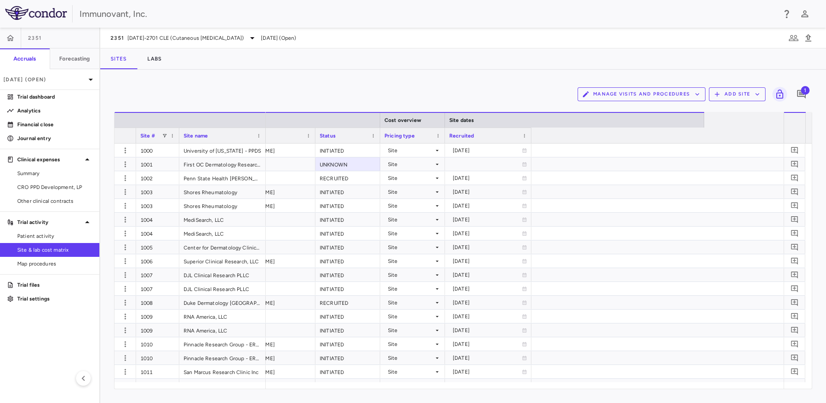
scroll to position [0, 0]
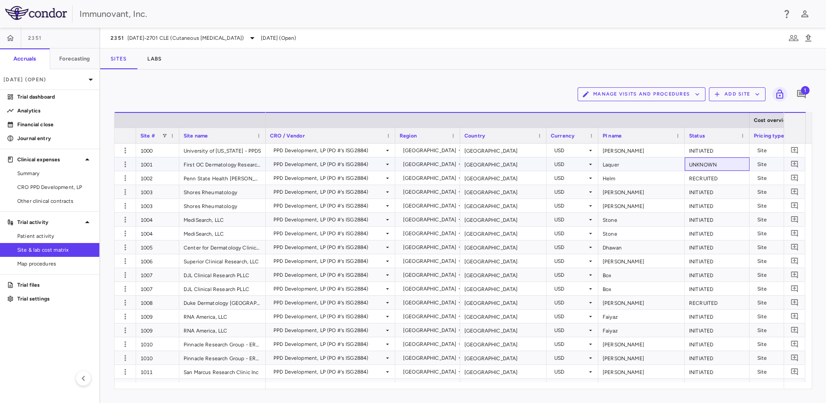
click at [730, 161] on div "UNKNOWN" at bounding box center [717, 163] width 65 height 13
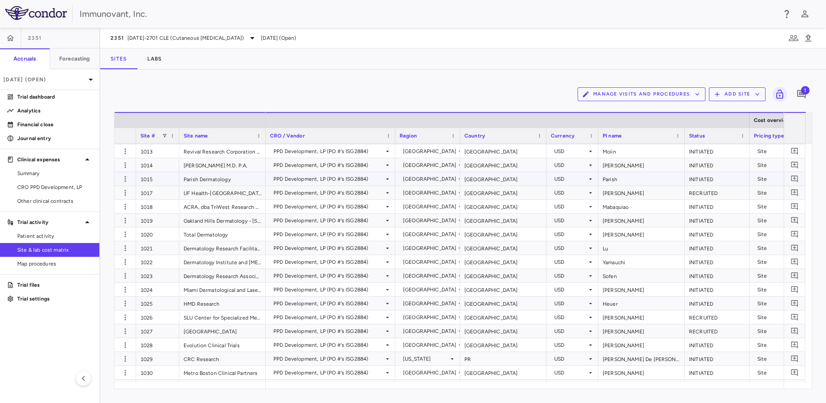
scroll to position [255, 0]
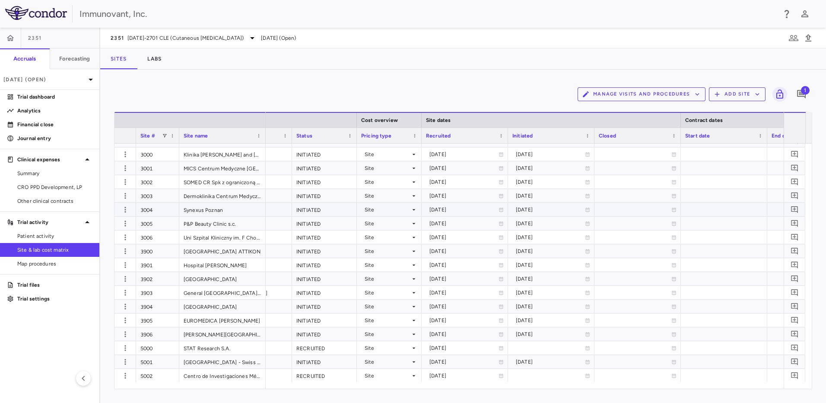
click at [413, 210] on icon at bounding box center [413, 209] width 7 height 7
click at [403, 239] on div "Country/Currency" at bounding box center [397, 239] width 49 height 8
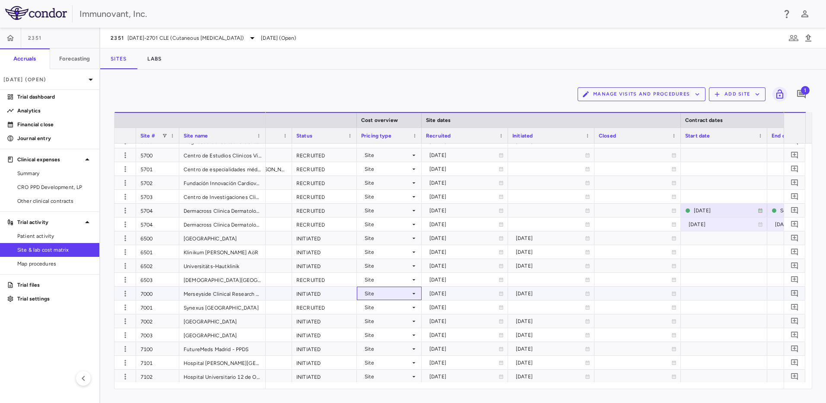
click at [403, 294] on div "Site" at bounding box center [388, 293] width 46 height 14
click at [395, 320] on div "Country/Currency" at bounding box center [397, 323] width 49 height 8
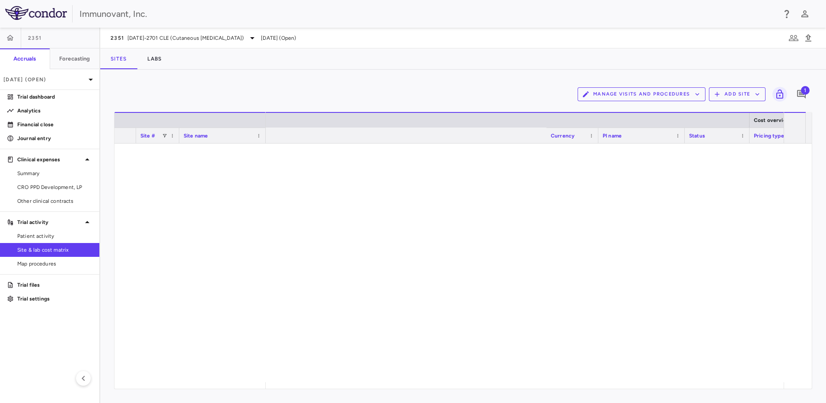
scroll to position [0, 393]
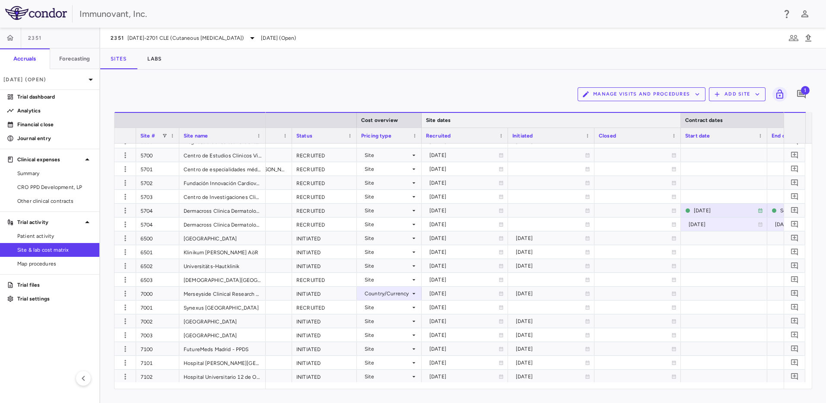
click at [437, 122] on span "Site dates" at bounding box center [438, 120] width 25 height 6
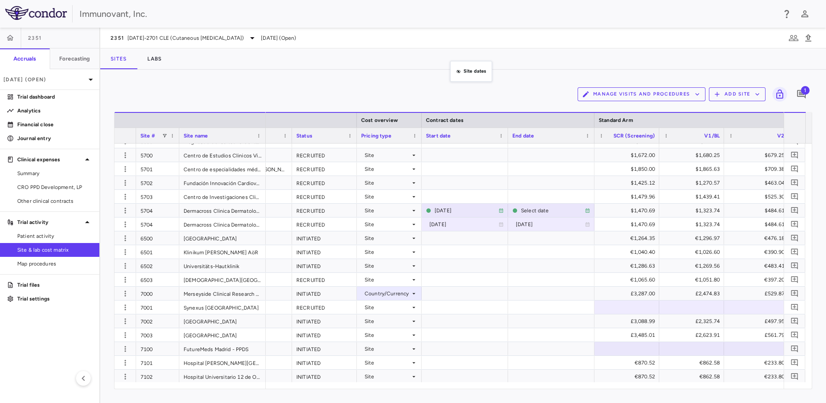
drag, startPoint x: 442, startPoint y: 119, endPoint x: 454, endPoint y: 66, distance: 54.6
click at [399, 312] on div "Site" at bounding box center [388, 307] width 46 height 14
click at [389, 338] on div "Country/Currency" at bounding box center [397, 337] width 49 height 8
click at [402, 349] on div "Site" at bounding box center [388, 349] width 46 height 14
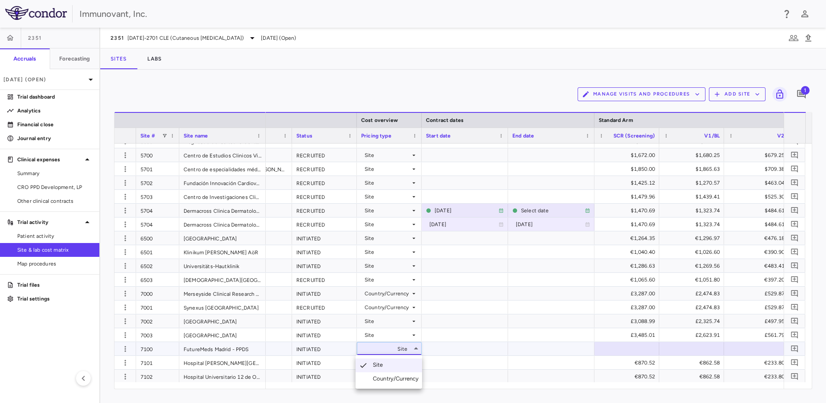
click at [400, 379] on div "Country/Currency" at bounding box center [397, 378] width 49 height 8
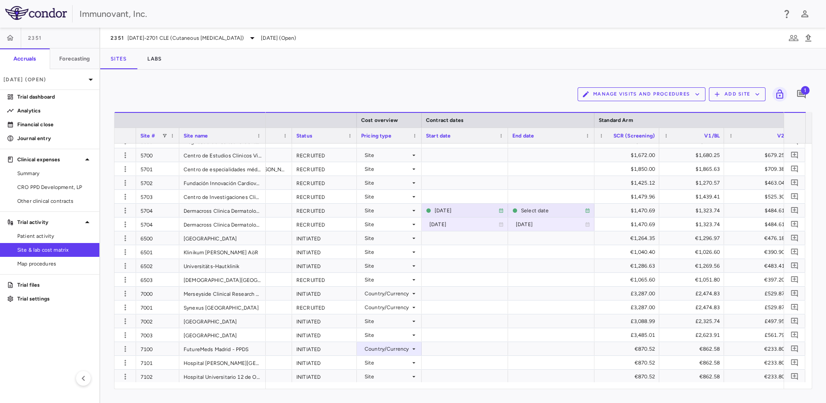
click at [415, 76] on div "Manage Visits and Procedures Add Site 1 Drag here to set row groups Drag here t…" at bounding box center [463, 236] width 726 height 333
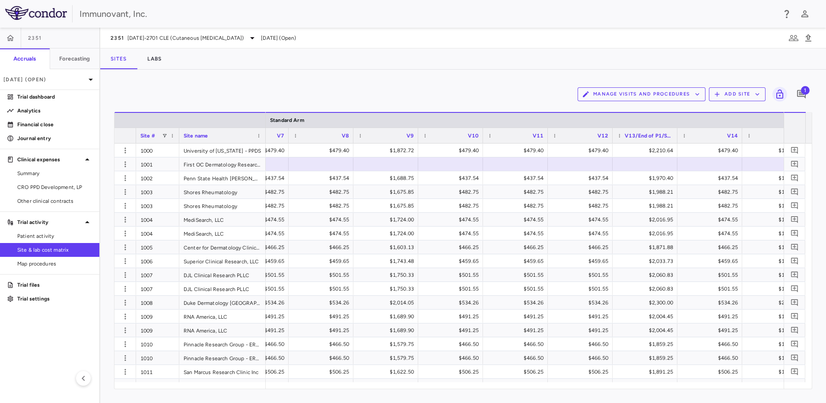
scroll to position [0, 1480]
click at [804, 95] on icon "Add comment" at bounding box center [801, 94] width 10 height 10
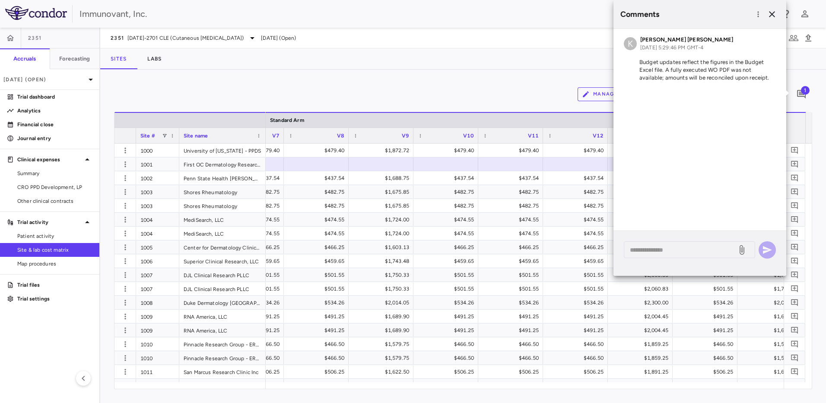
click at [471, 91] on div "Manage Visits and Procedures Add Site 1" at bounding box center [463, 94] width 698 height 22
click at [774, 17] on icon "button" at bounding box center [772, 14] width 10 height 10
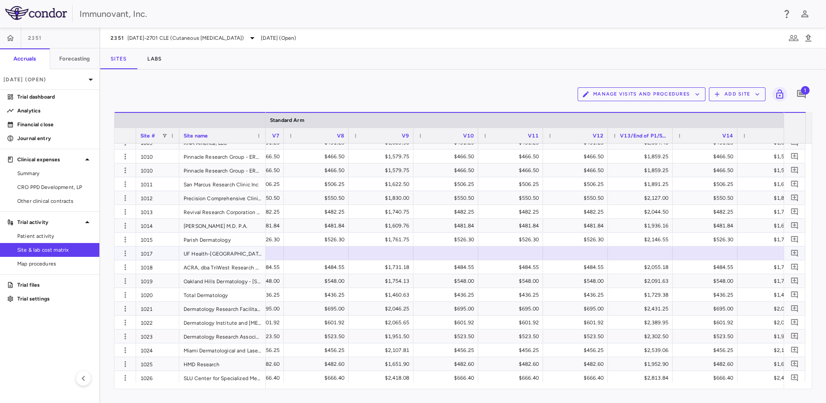
scroll to position [0, 0]
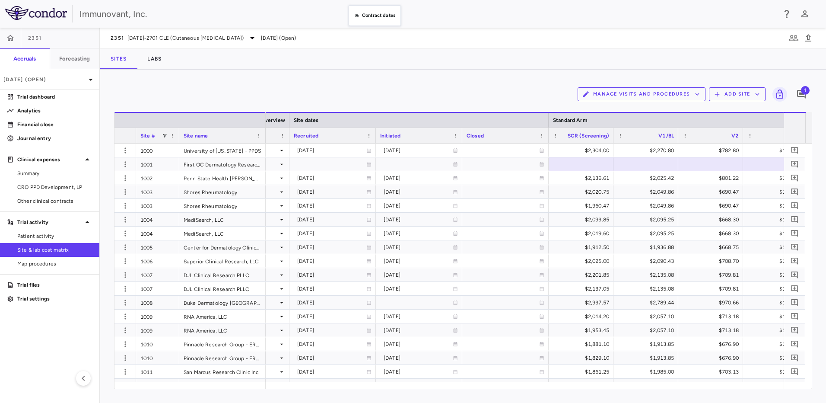
drag, startPoint x: 564, startPoint y: 119, endPoint x: 353, endPoint y: -45, distance: 267.2
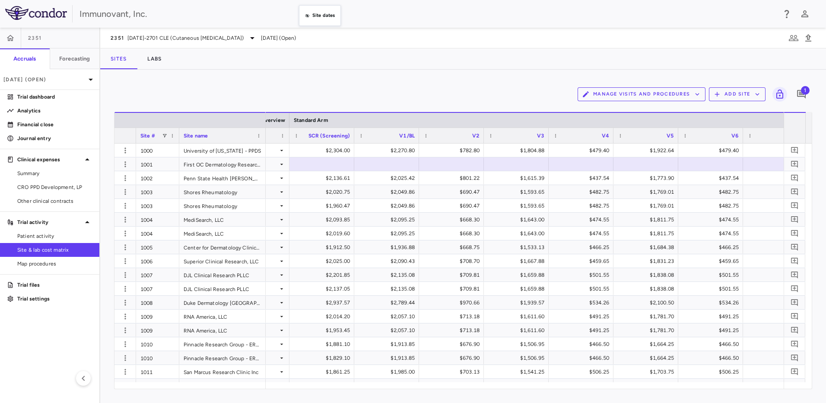
drag, startPoint x: 330, startPoint y: 121, endPoint x: 303, endPoint y: -13, distance: 137.1
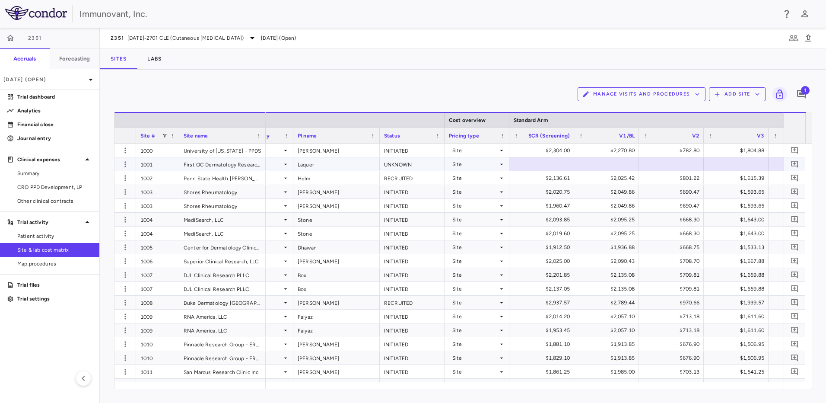
click at [499, 164] on icon at bounding box center [501, 164] width 7 height 7
click at [493, 194] on div "Country/Currency" at bounding box center [484, 194] width 49 height 8
click at [563, 136] on span "SCR (Screening)" at bounding box center [548, 136] width 41 height 6
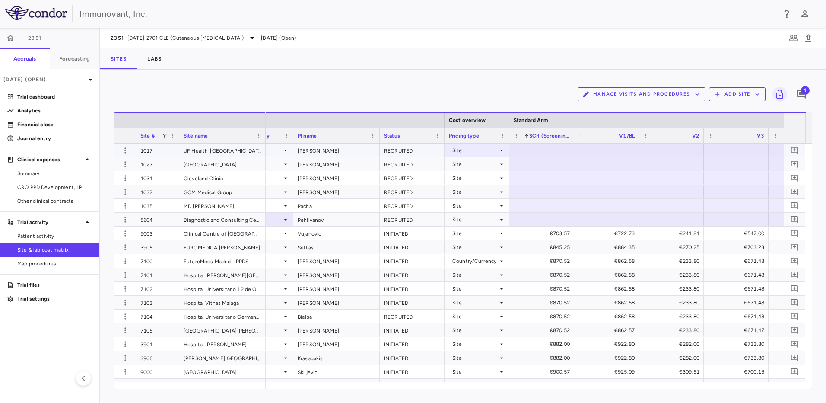
click at [497, 148] on div "Site" at bounding box center [475, 150] width 46 height 14
click at [487, 181] on div "Country/Currency" at bounding box center [484, 180] width 49 height 8
click at [495, 163] on div "Site" at bounding box center [475, 164] width 46 height 14
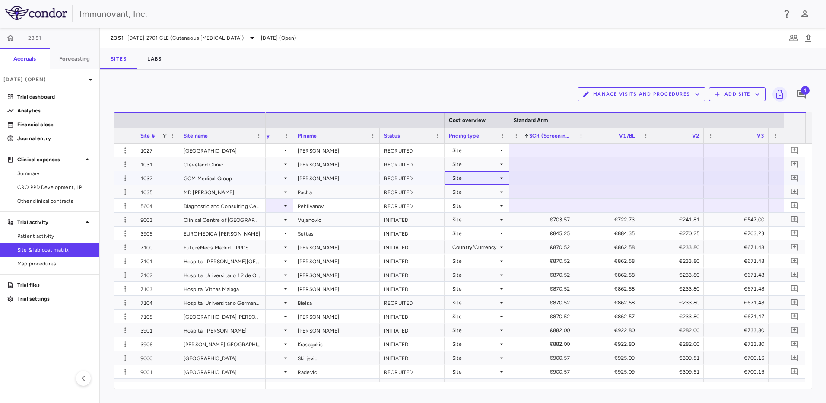
click at [495, 177] on div "Site" at bounding box center [475, 178] width 46 height 14
click at [487, 204] on div "Country/Currency" at bounding box center [484, 208] width 49 height 8
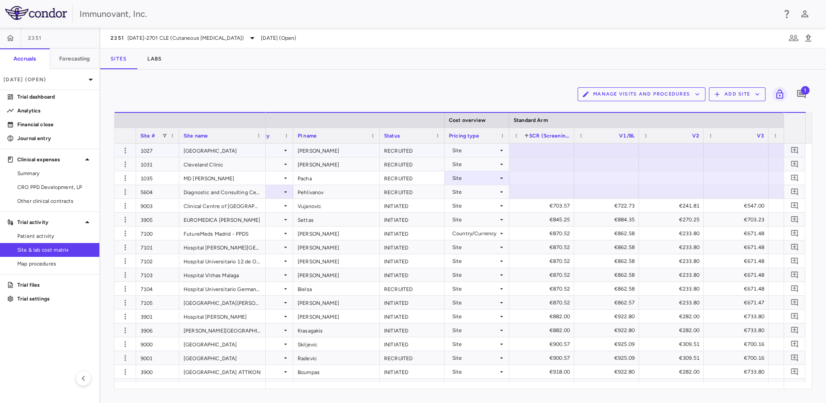
click at [502, 148] on icon at bounding box center [501, 150] width 7 height 7
click at [501, 180] on div "Country/Currency" at bounding box center [484, 180] width 49 height 8
click at [491, 164] on div "Site" at bounding box center [475, 164] width 46 height 14
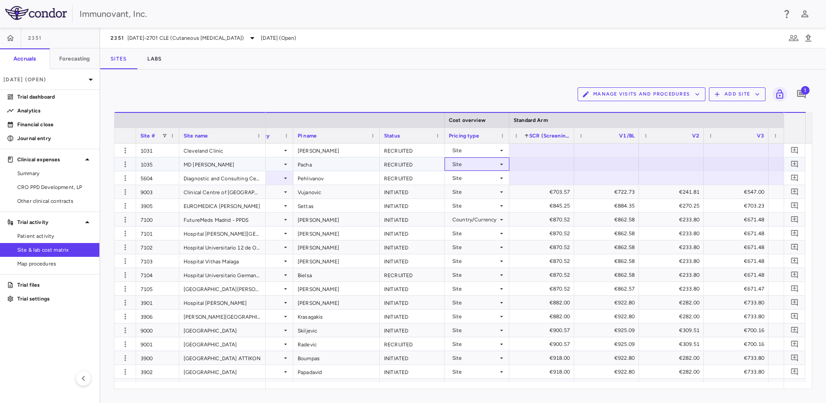
click at [489, 164] on div "Site" at bounding box center [475, 164] width 46 height 14
click at [486, 196] on div "Country/Currency" at bounding box center [484, 194] width 49 height 8
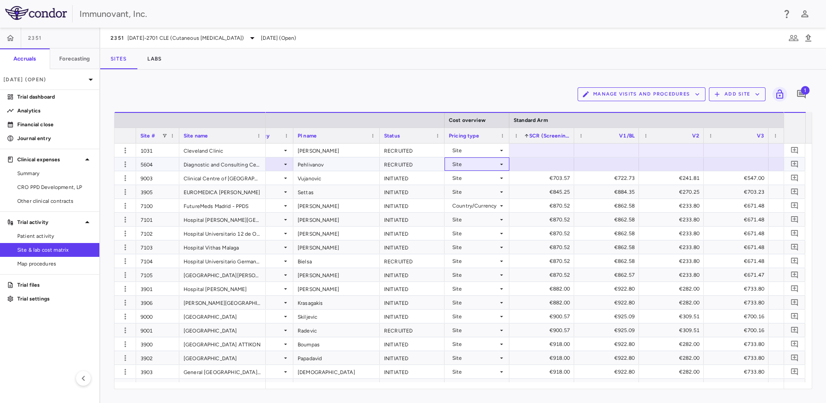
click at [492, 168] on div "Site" at bounding box center [475, 164] width 46 height 14
click at [491, 148] on div at bounding box center [413, 201] width 826 height 403
click at [486, 150] on div "Site" at bounding box center [475, 150] width 46 height 14
click at [493, 182] on div "Country/Currency" at bounding box center [484, 180] width 49 height 8
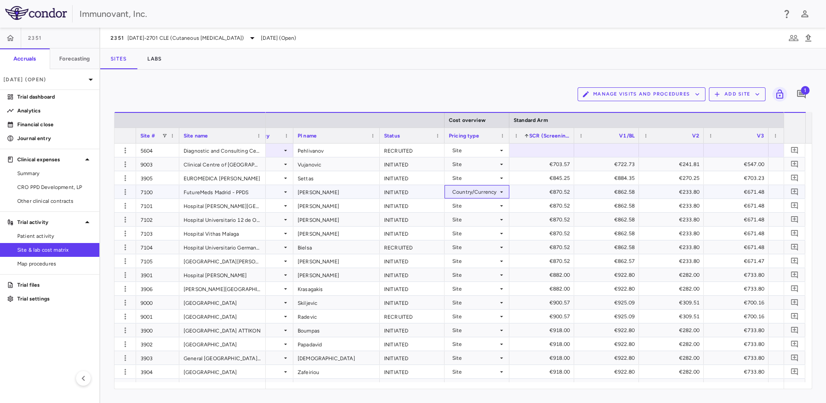
click at [491, 193] on div "Country/Currency" at bounding box center [475, 192] width 46 height 14
drag, startPoint x: 480, startPoint y: 203, endPoint x: 555, endPoint y: 190, distance: 75.8
click at [555, 190] on div "Select Site Country/Currency" at bounding box center [413, 201] width 826 height 403
click at [544, 152] on div at bounding box center [413, 201] width 826 height 403
click at [494, 151] on div "Site" at bounding box center [475, 150] width 46 height 14
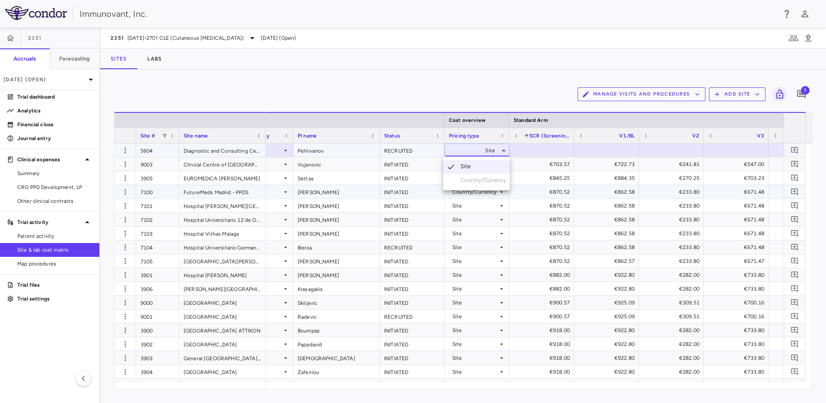
click at [563, 156] on div at bounding box center [413, 201] width 826 height 403
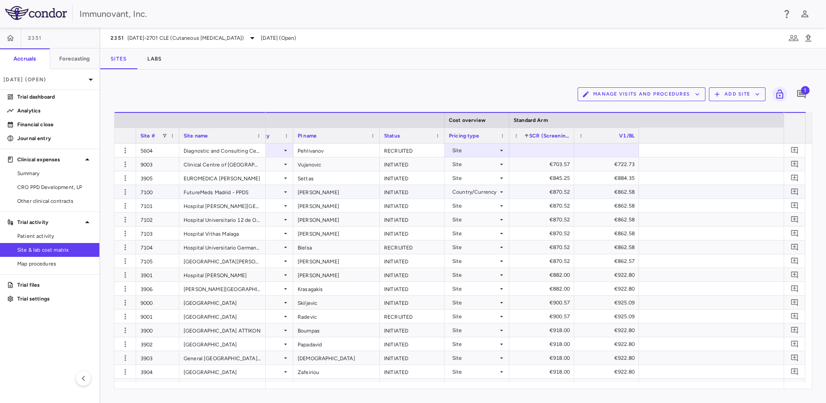
scroll to position [0, 70]
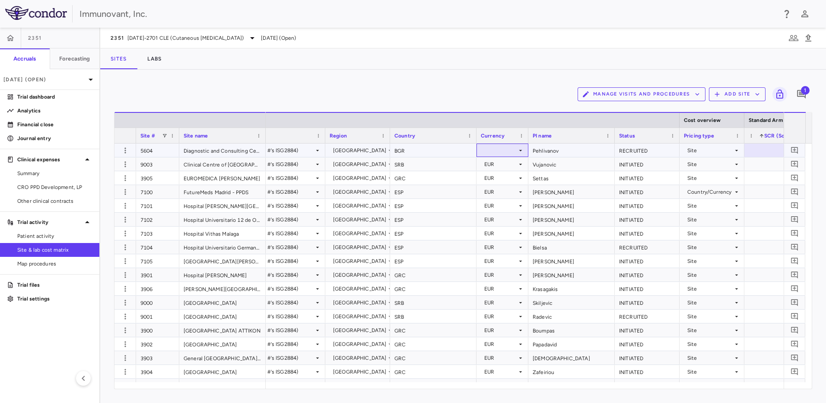
click at [518, 149] on icon at bounding box center [520, 150] width 7 height 7
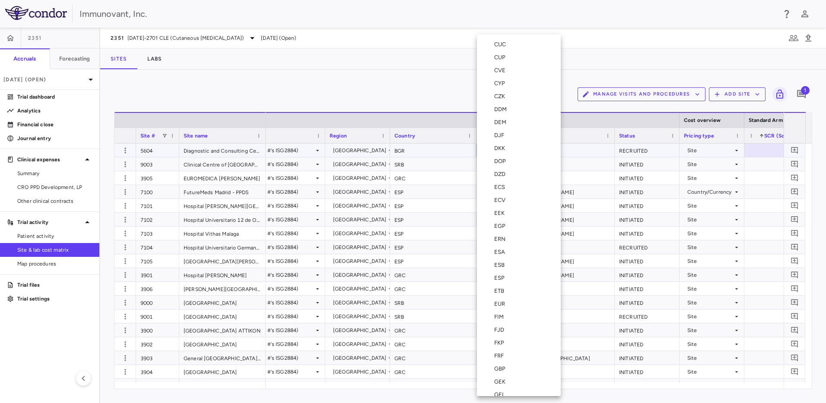
scroll to position [947, 0]
click at [497, 304] on div "EUR" at bounding box center [501, 302] width 14 height 8
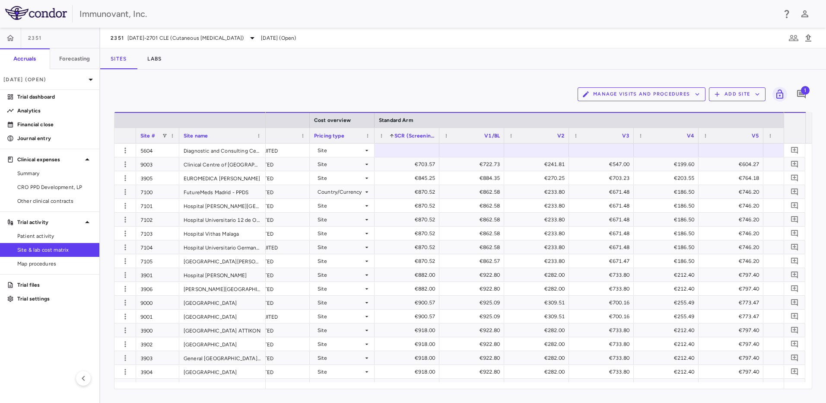
scroll to position [0, 370]
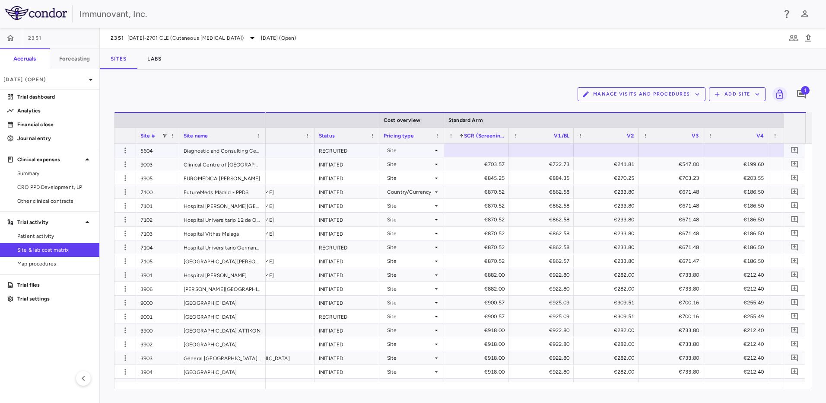
click at [423, 152] on div "Site" at bounding box center [410, 150] width 46 height 14
click at [344, 390] on div at bounding box center [413, 201] width 826 height 403
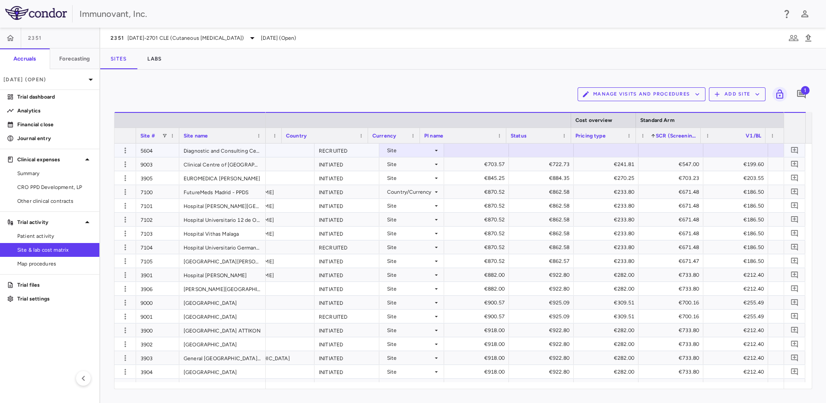
scroll to position [0, 178]
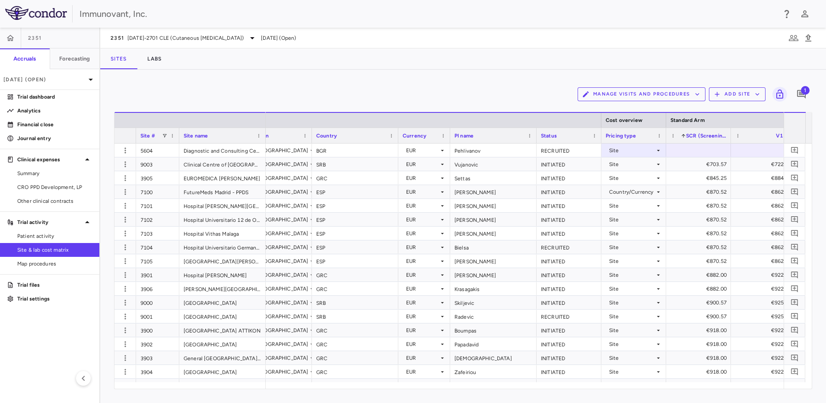
click at [378, 133] on div "Country" at bounding box center [351, 135] width 70 height 11
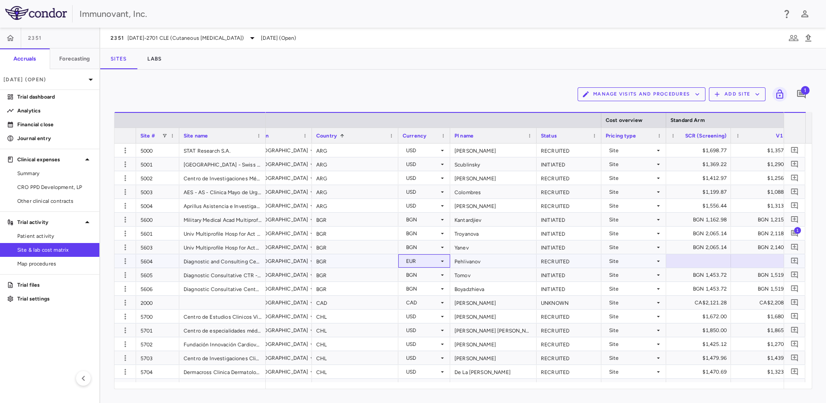
click at [422, 263] on div "EUR" at bounding box center [422, 261] width 33 height 14
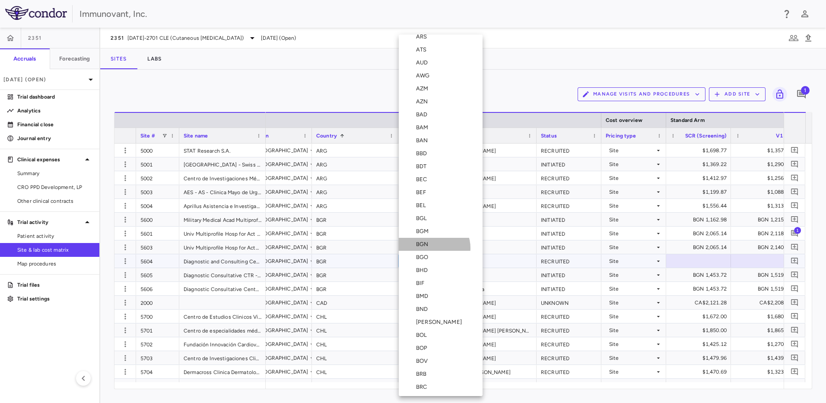
click at [434, 247] on li "BGN" at bounding box center [441, 244] width 84 height 13
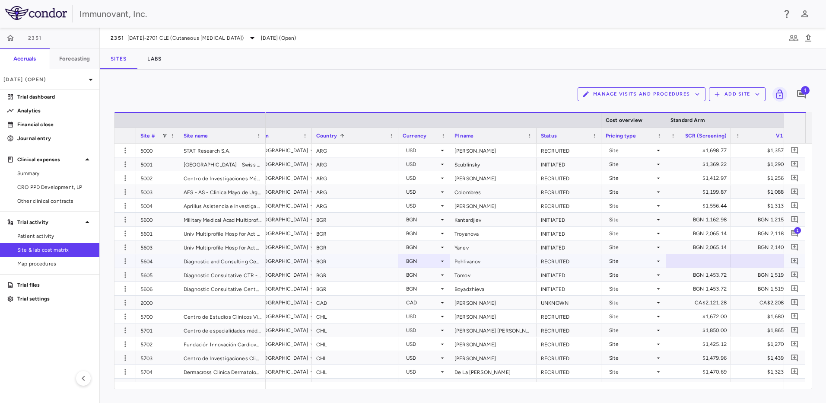
click at [644, 264] on div "Site" at bounding box center [632, 261] width 46 height 14
click at [642, 266] on div "Site" at bounding box center [632, 261] width 46 height 14
click at [636, 295] on li "Country/Currency" at bounding box center [633, 290] width 67 height 13
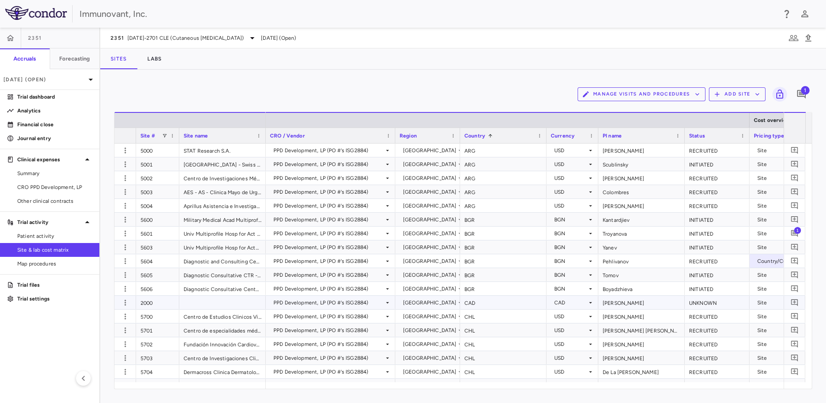
click at [243, 303] on div at bounding box center [222, 301] width 86 height 13
click at [124, 301] on icon "button" at bounding box center [125, 302] width 9 height 9
click at [98, 336] on div "Edit site" at bounding box center [91, 336] width 80 height 16
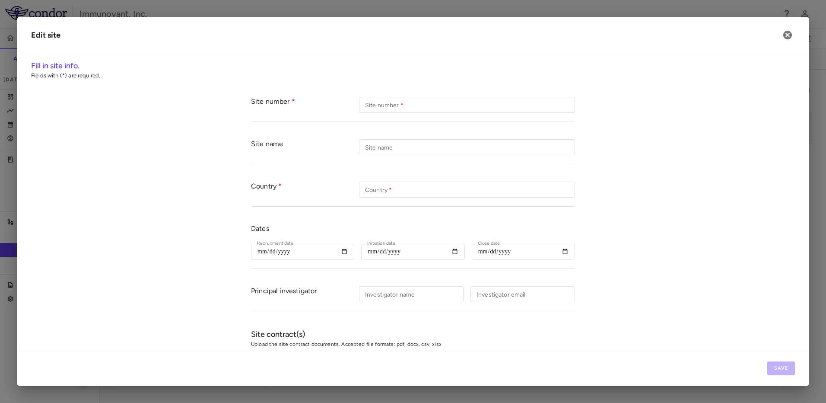
type input "****"
type input "***"
type input "*****"
click at [783, 36] on icon "button" at bounding box center [787, 35] width 10 height 10
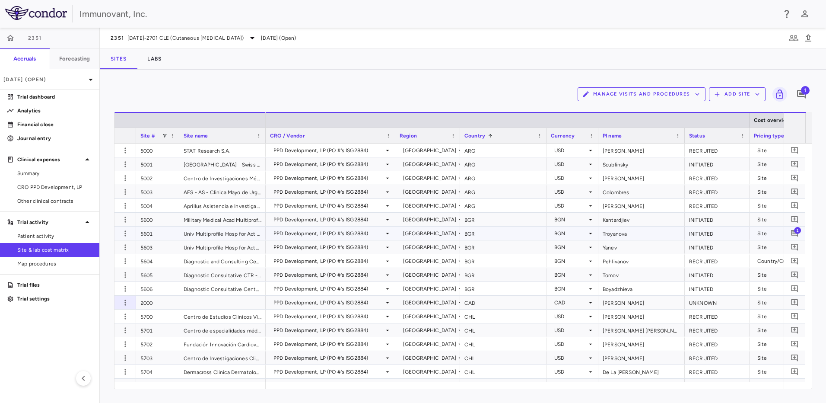
click at [799, 231] on span "1" at bounding box center [797, 229] width 7 height 7
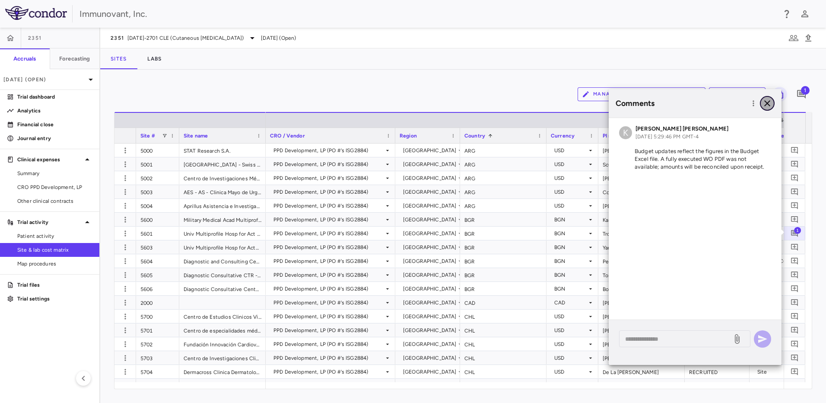
click at [768, 104] on icon "button" at bounding box center [767, 103] width 6 height 6
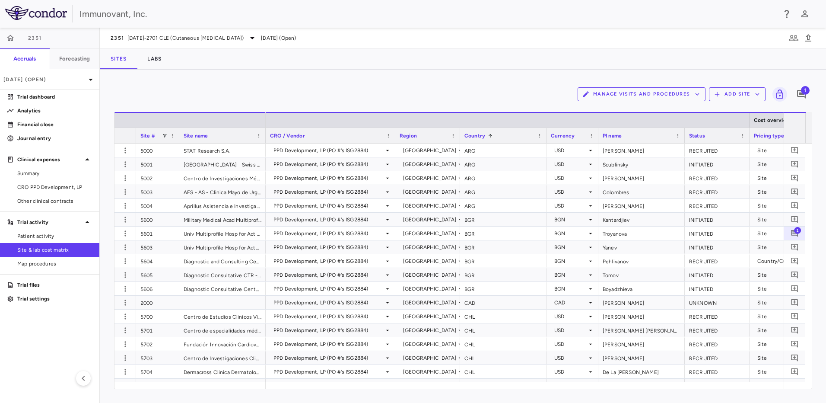
click at [476, 99] on div "Manage Visits and Procedures Add Site 1" at bounding box center [463, 94] width 698 height 22
